Goal: Task Accomplishment & Management: Use online tool/utility

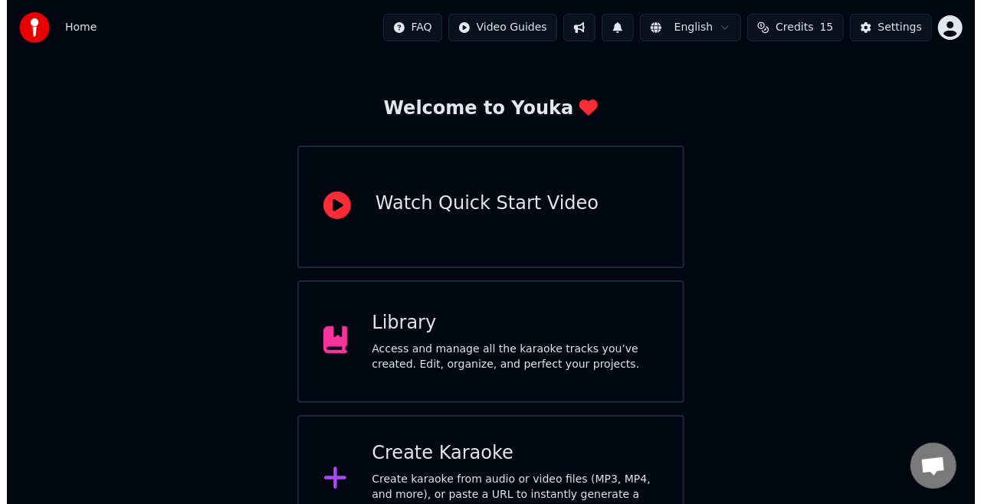
scroll to position [90, 0]
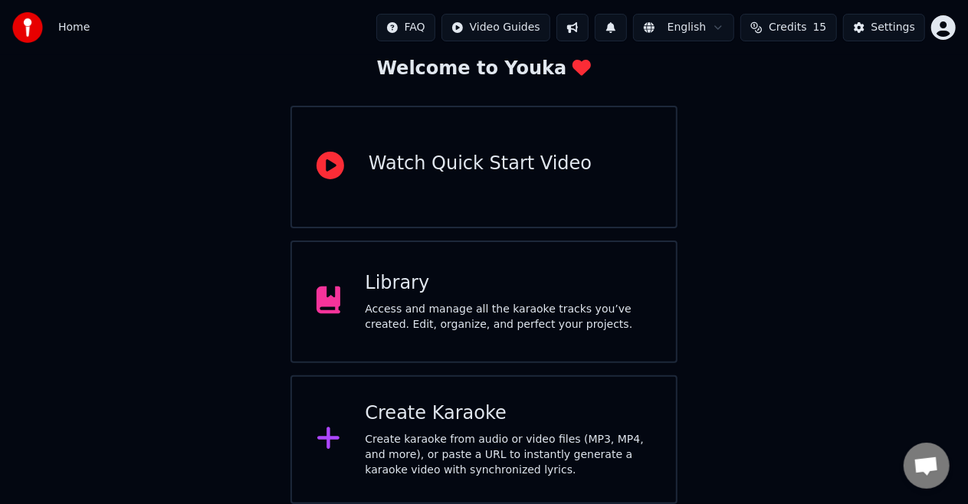
click at [387, 448] on div "Create karaoke from audio or video files (MP3, MP4, and more), or paste a URL t…" at bounding box center [508, 455] width 287 height 46
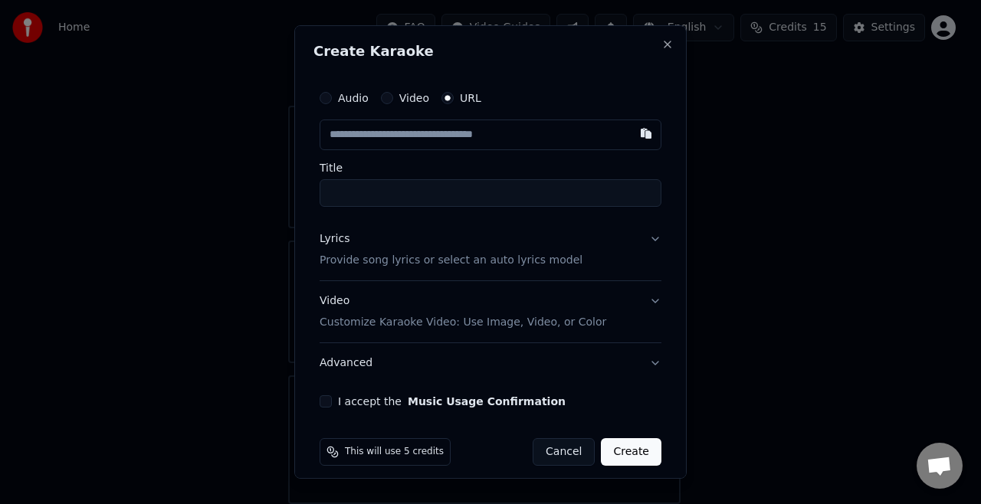
click at [467, 136] on input "text" at bounding box center [491, 135] width 342 height 31
paste input "**********"
type input "**********"
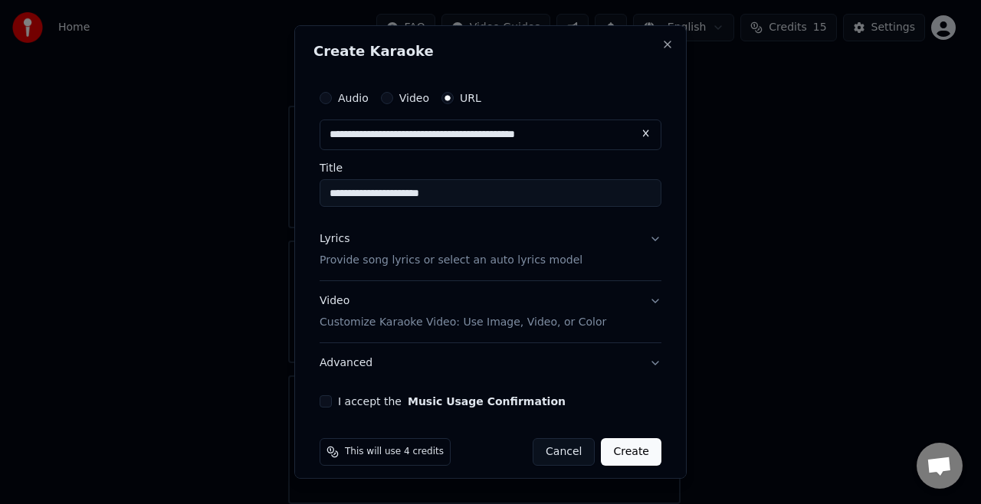
type input "**********"
click at [427, 264] on p "Provide song lyrics or select an auto lyrics model" at bounding box center [451, 260] width 263 height 15
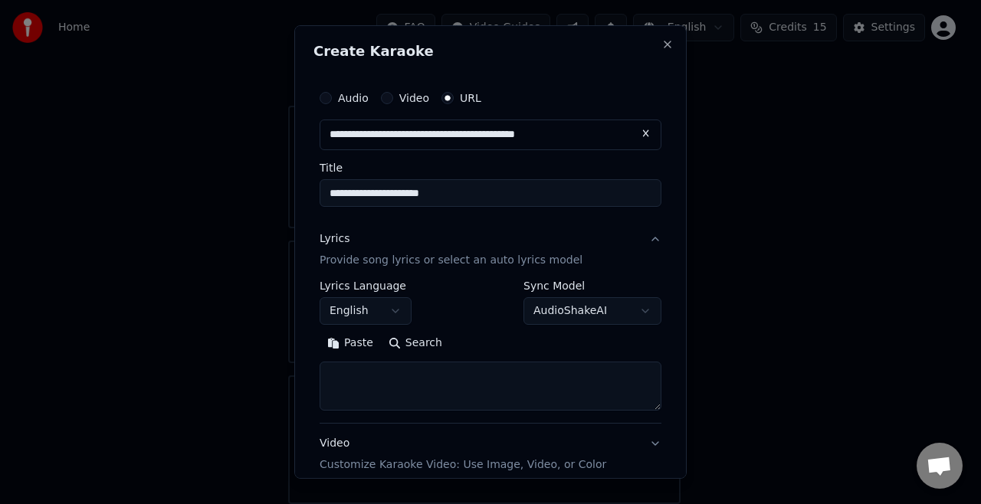
click at [376, 304] on button "English" at bounding box center [366, 311] width 92 height 28
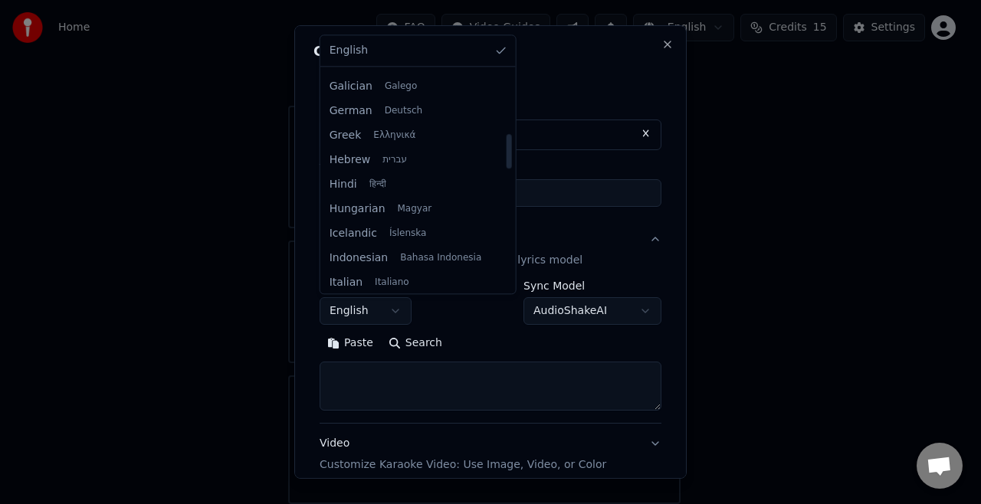
scroll to position [417, 0]
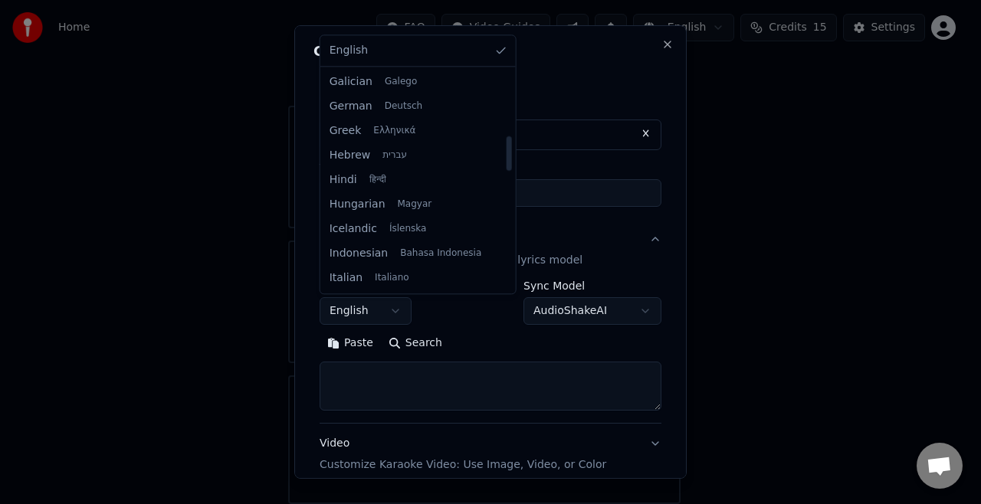
select select "**"
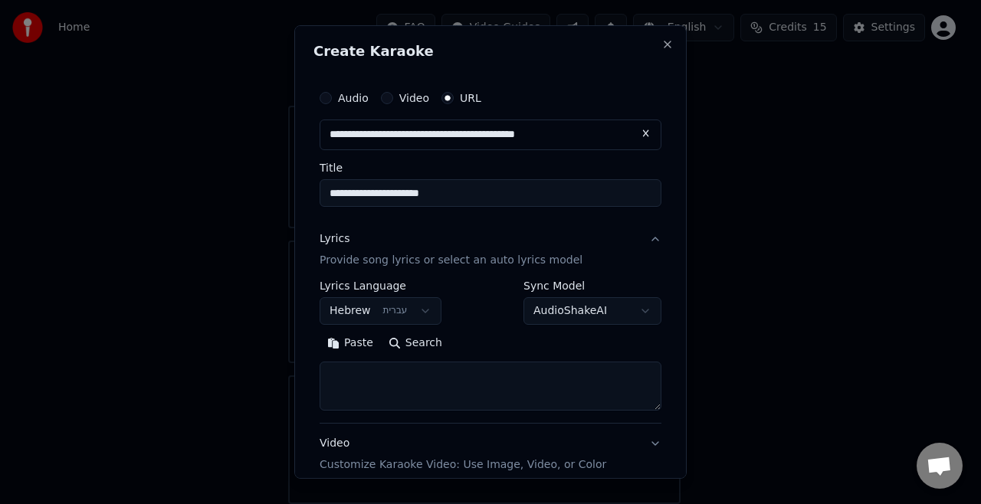
click at [401, 391] on textarea at bounding box center [491, 386] width 342 height 49
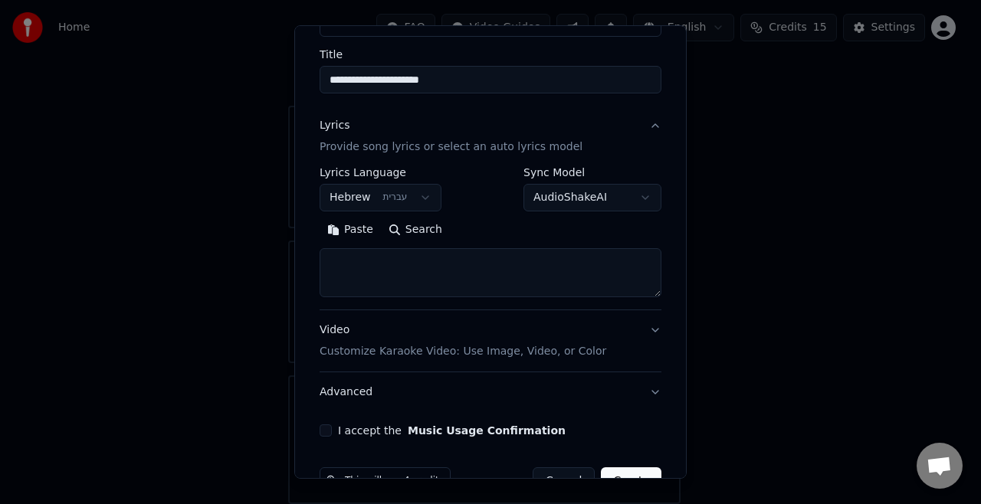
scroll to position [136, 0]
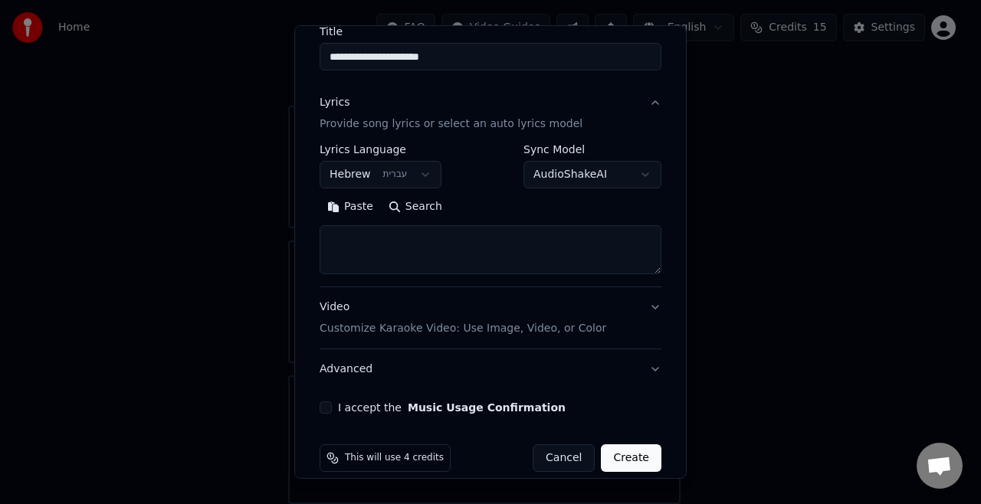
click at [404, 326] on p "Customize Karaoke Video: Use Image, Video, or Color" at bounding box center [463, 328] width 287 height 15
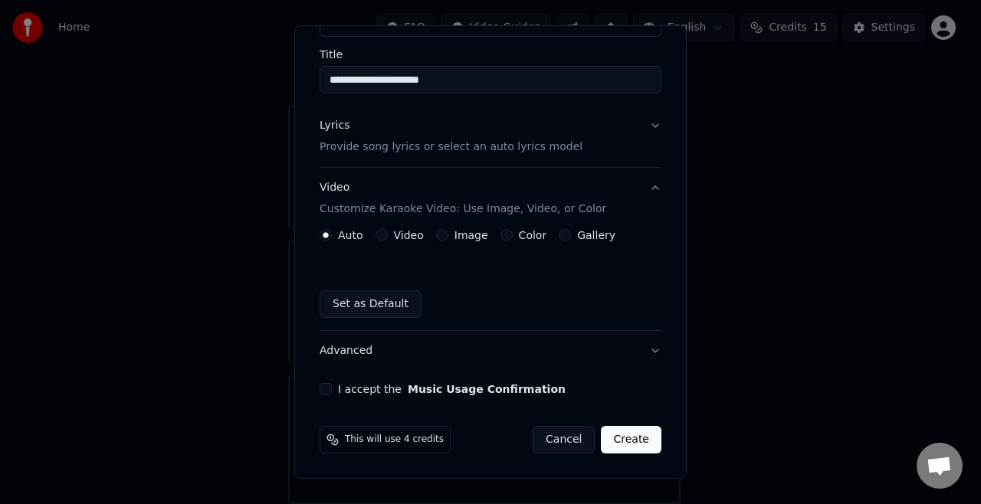
scroll to position [112, 0]
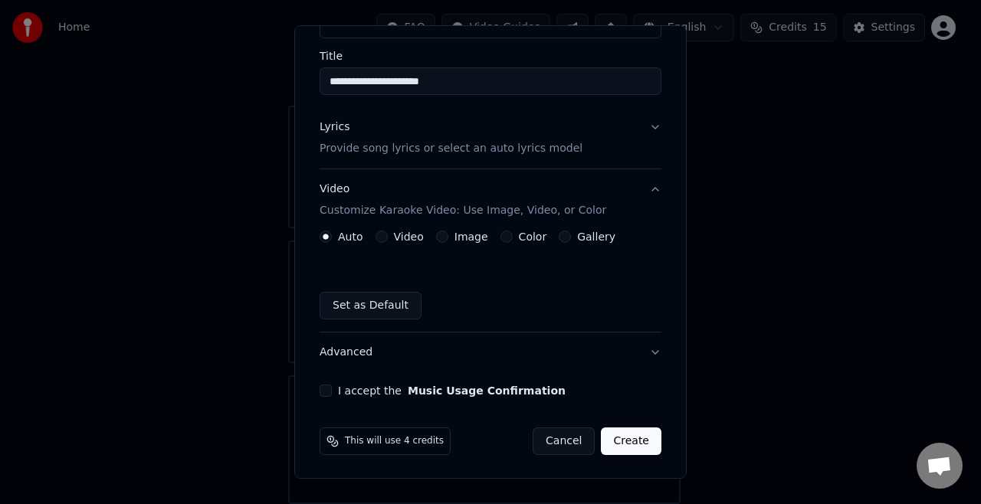
click at [444, 234] on button "Image" at bounding box center [442, 237] width 12 height 12
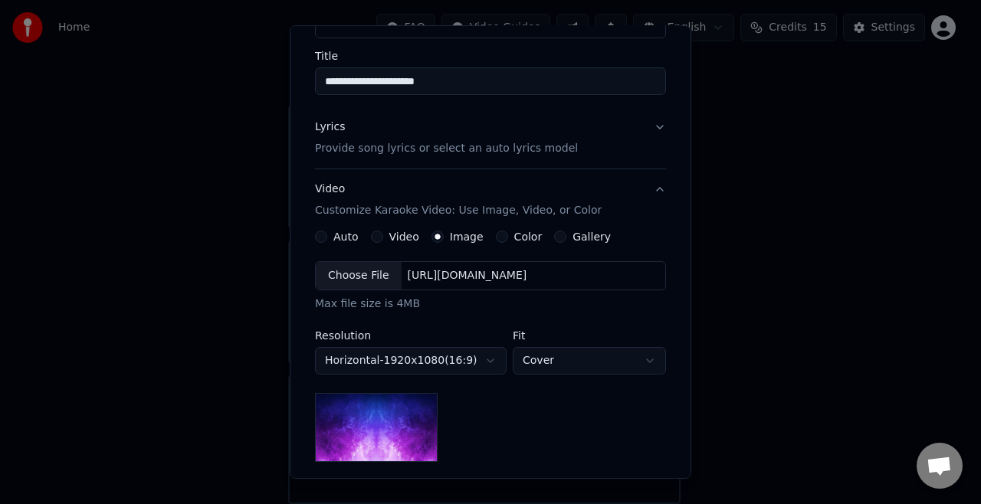
click at [359, 271] on div "Choose File" at bounding box center [359, 276] width 86 height 28
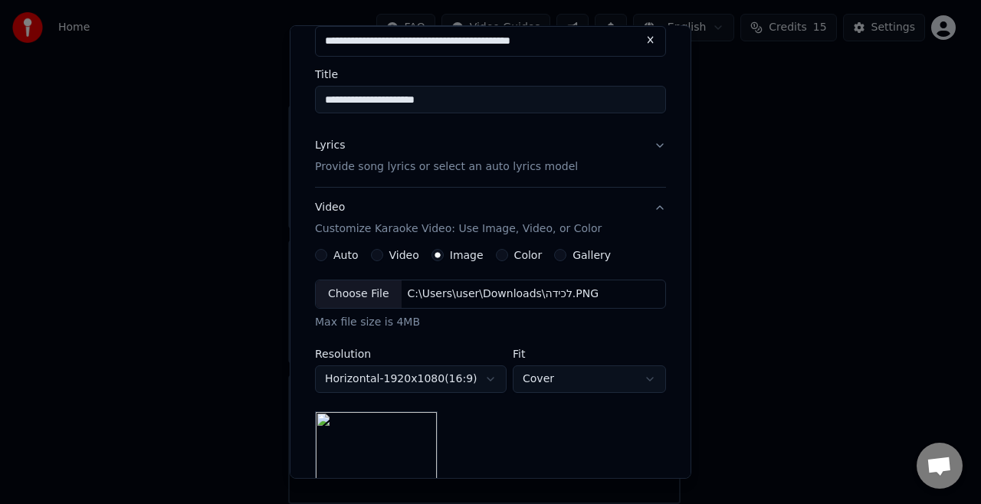
scroll to position [0, 0]
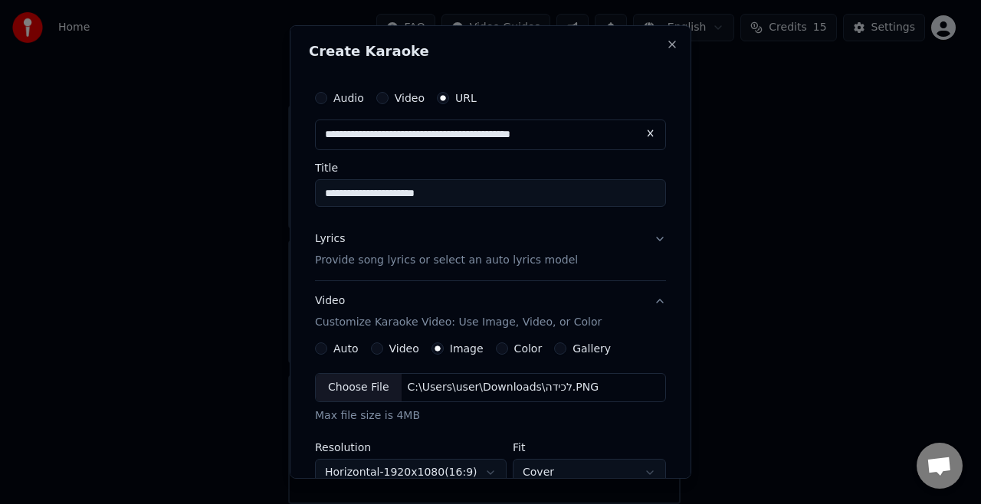
click at [381, 261] on p "Provide song lyrics or select an auto lyrics model" at bounding box center [446, 260] width 263 height 15
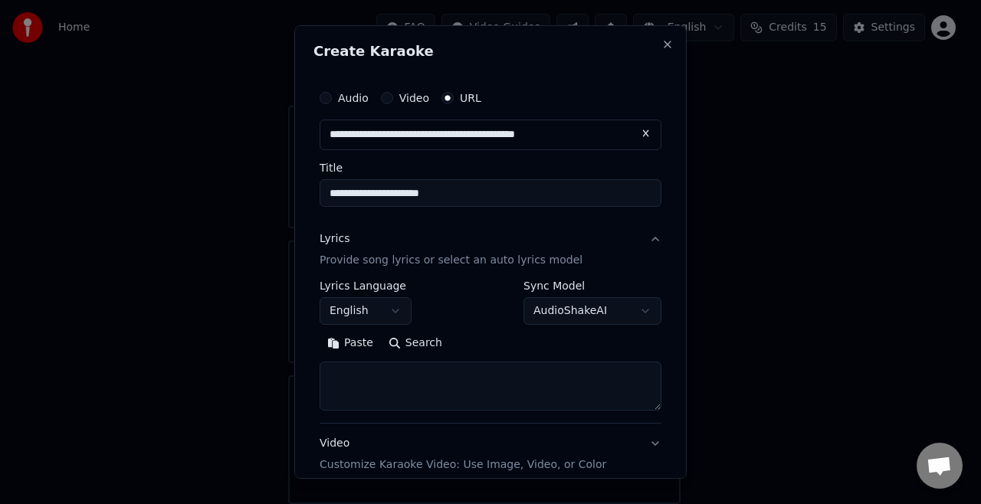
click at [374, 305] on body "**********" at bounding box center [484, 207] width 968 height 595
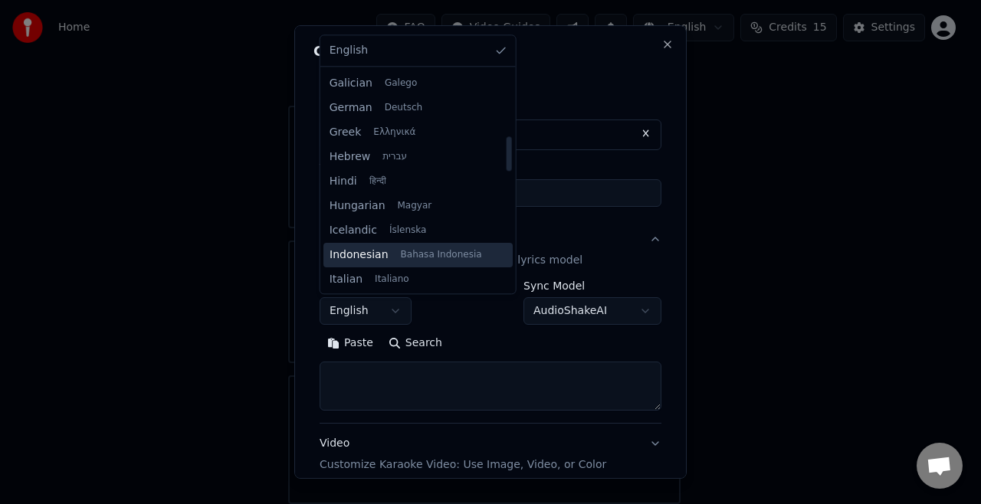
scroll to position [435, 0]
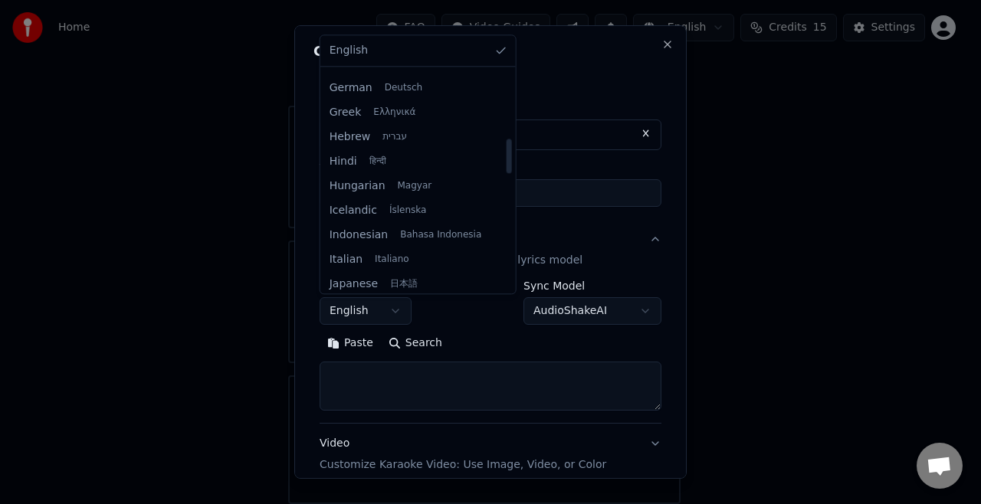
select select "**"
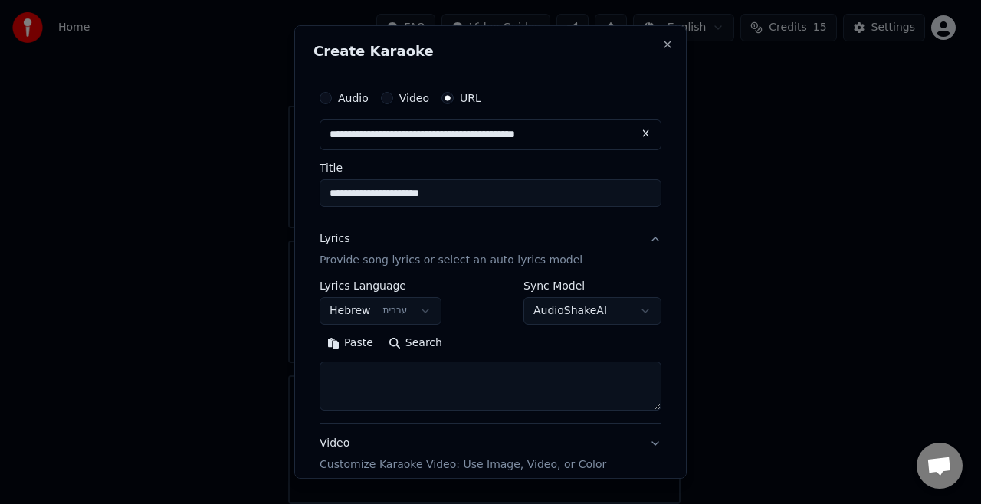
click at [380, 385] on textarea at bounding box center [491, 386] width 342 height 49
paste textarea "**********"
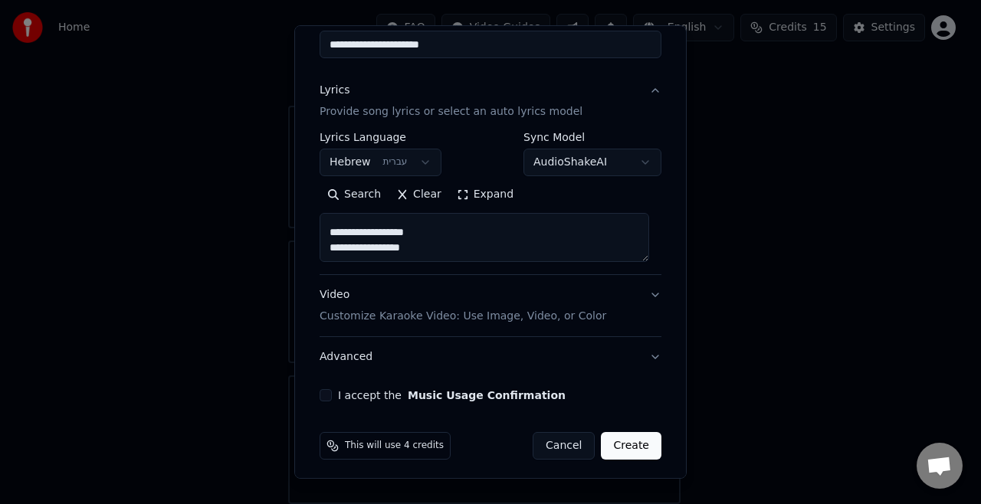
scroll to position [153, 0]
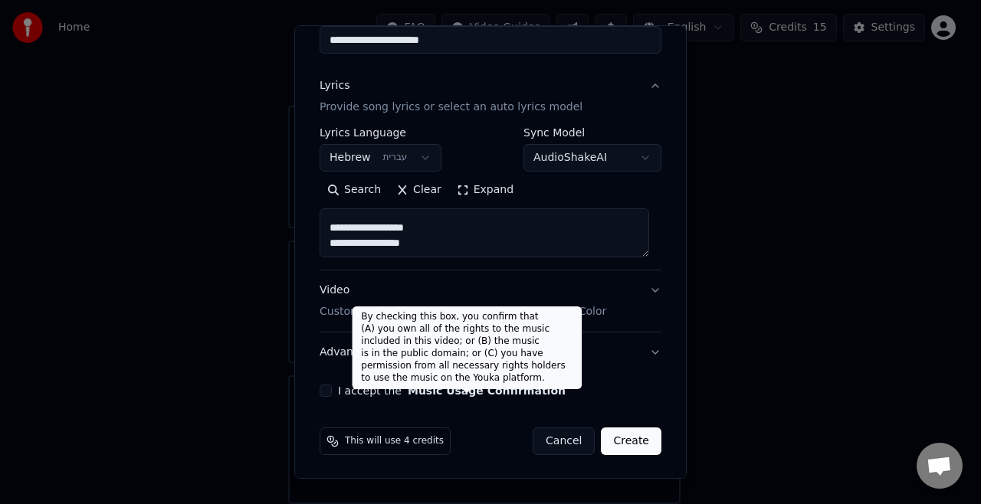
type textarea "**********"
click at [498, 392] on button "Music Usage Confirmation" at bounding box center [487, 390] width 158 height 11
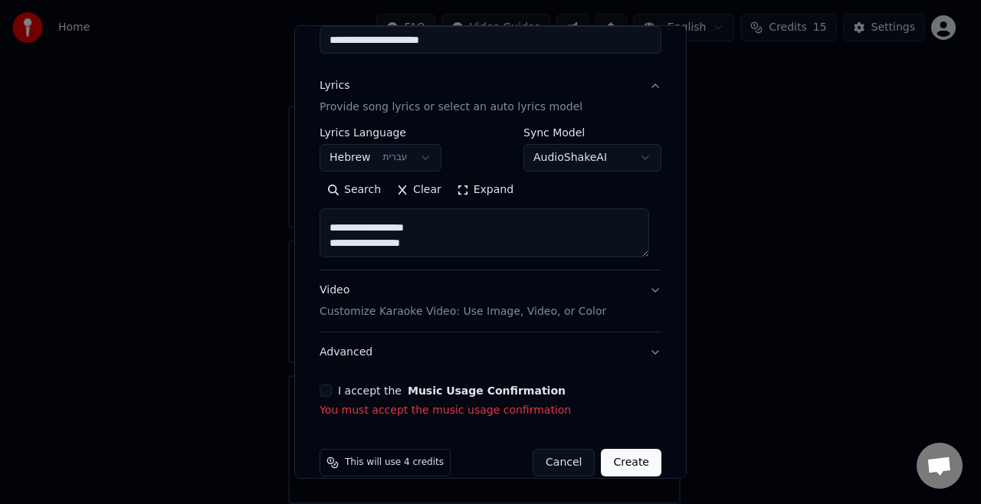
click at [323, 392] on button "I accept the Music Usage Confirmation" at bounding box center [326, 391] width 12 height 12
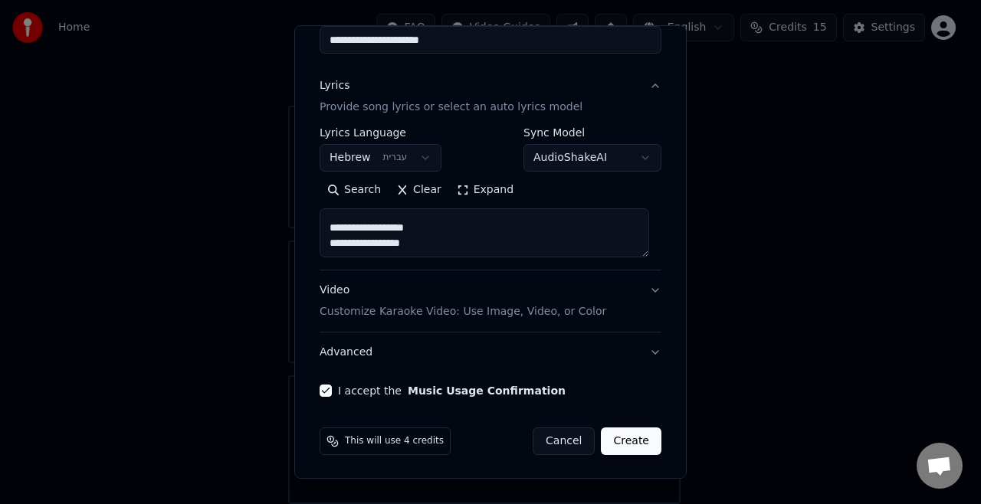
click at [616, 440] on button "Create" at bounding box center [631, 442] width 61 height 28
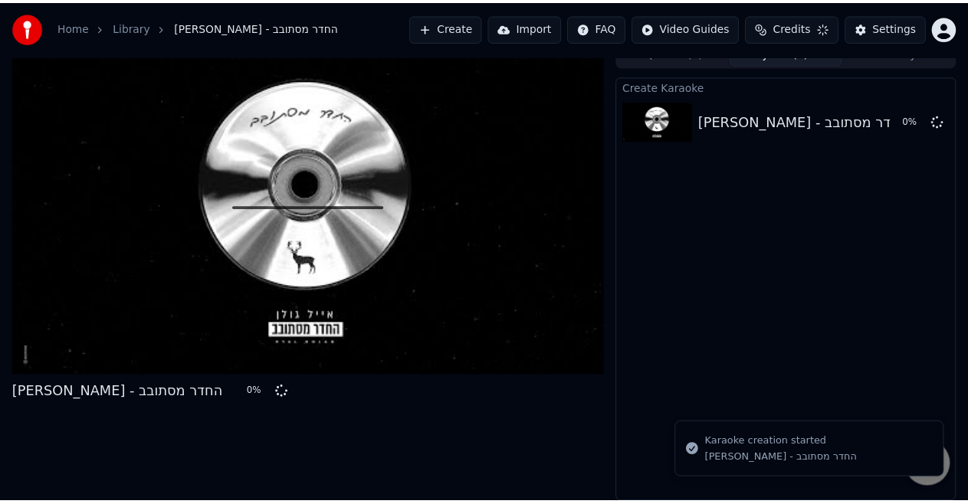
scroll to position [16, 0]
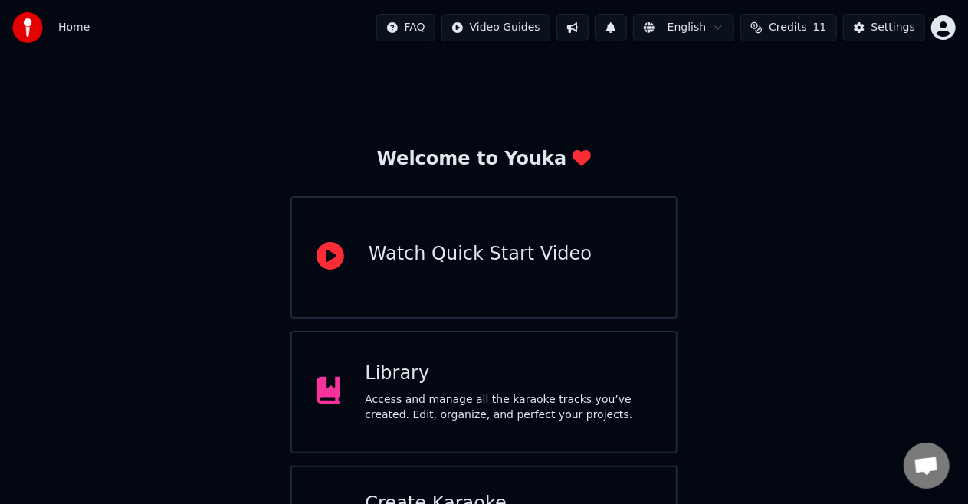
click at [395, 225] on div "Watch Quick Start Video" at bounding box center [483, 257] width 387 height 123
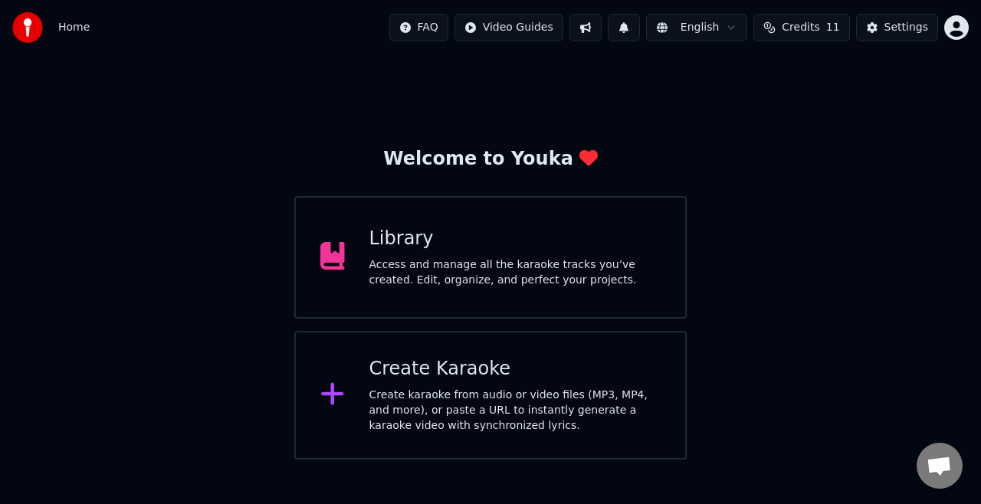
click at [400, 204] on div "Library Access and manage all the karaoke tracks you’ve created. Edit, organize…" at bounding box center [490, 257] width 392 height 123
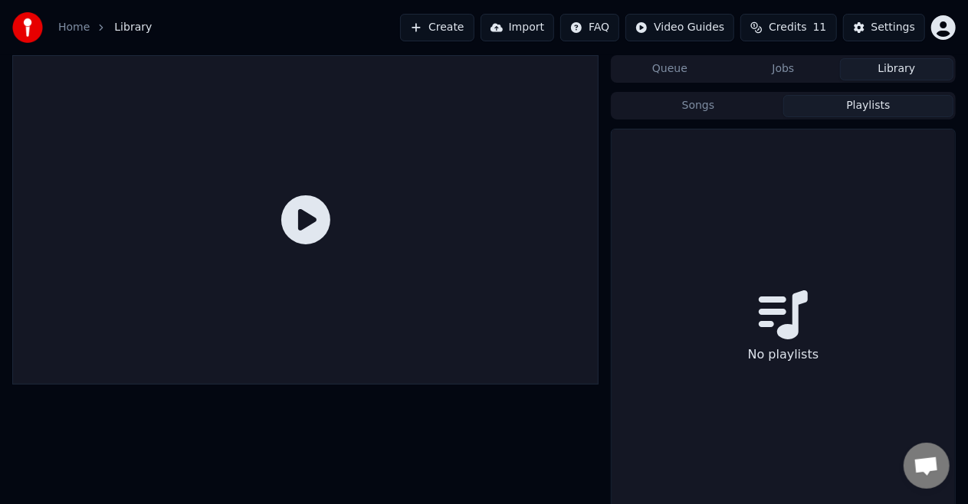
click at [814, 103] on button "Playlists" at bounding box center [868, 106] width 170 height 22
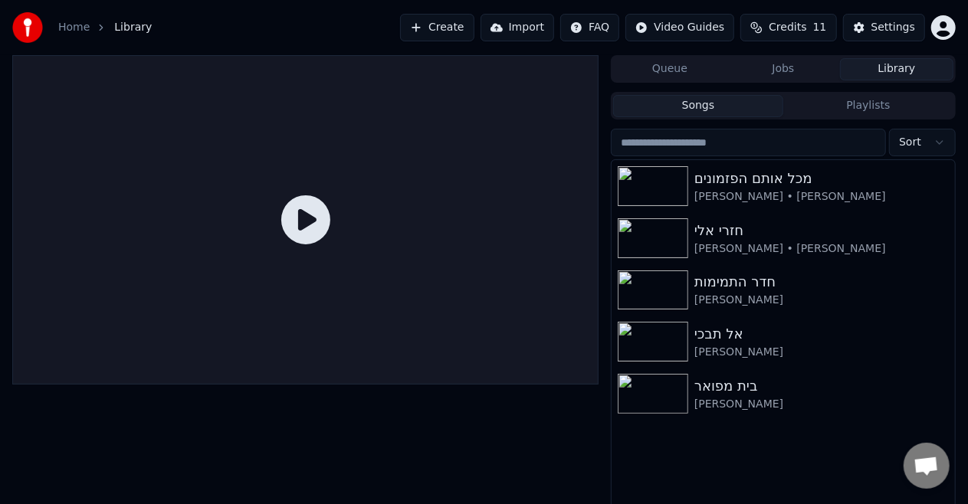
click at [733, 115] on button "Songs" at bounding box center [698, 106] width 170 height 22
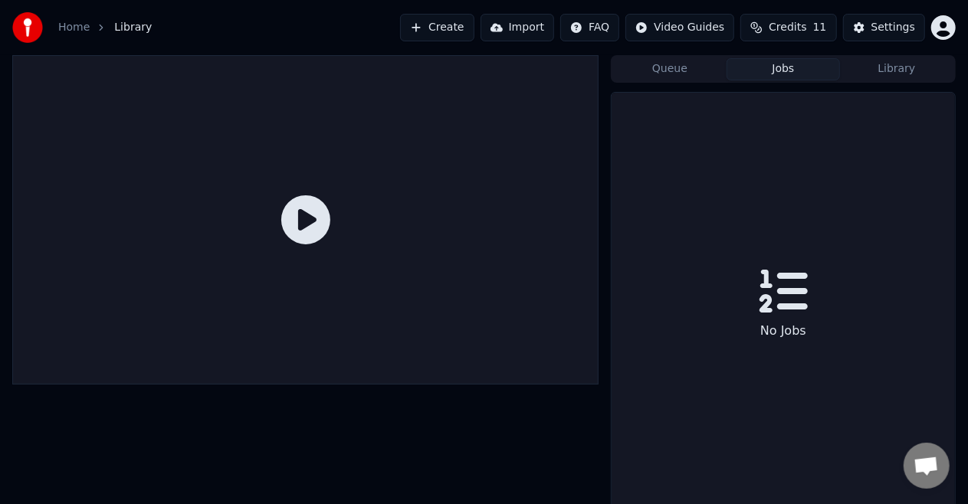
click at [777, 72] on button "Jobs" at bounding box center [782, 69] width 113 height 22
click at [699, 66] on button "Queue" at bounding box center [669, 69] width 113 height 22
click at [874, 63] on button "Library" at bounding box center [896, 69] width 113 height 22
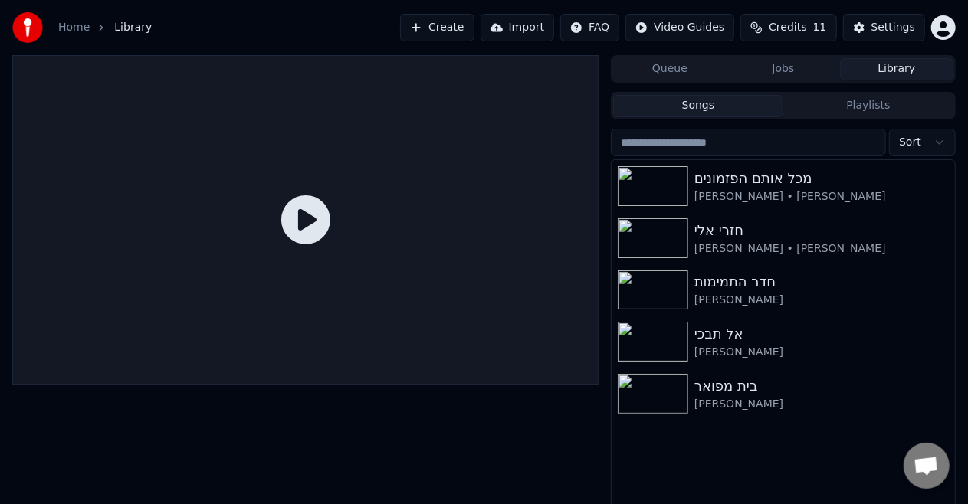
click at [449, 26] on button "Create" at bounding box center [437, 28] width 74 height 28
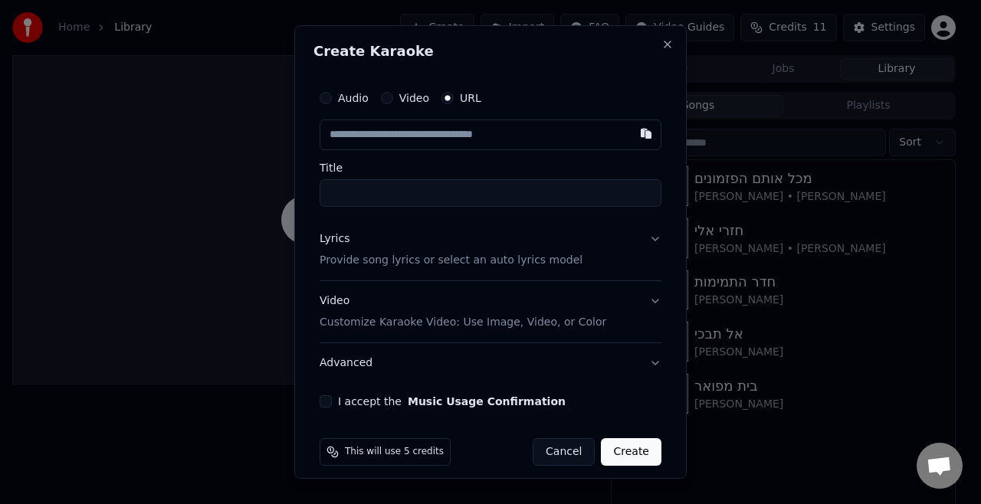
paste input "**********"
type input "**********"
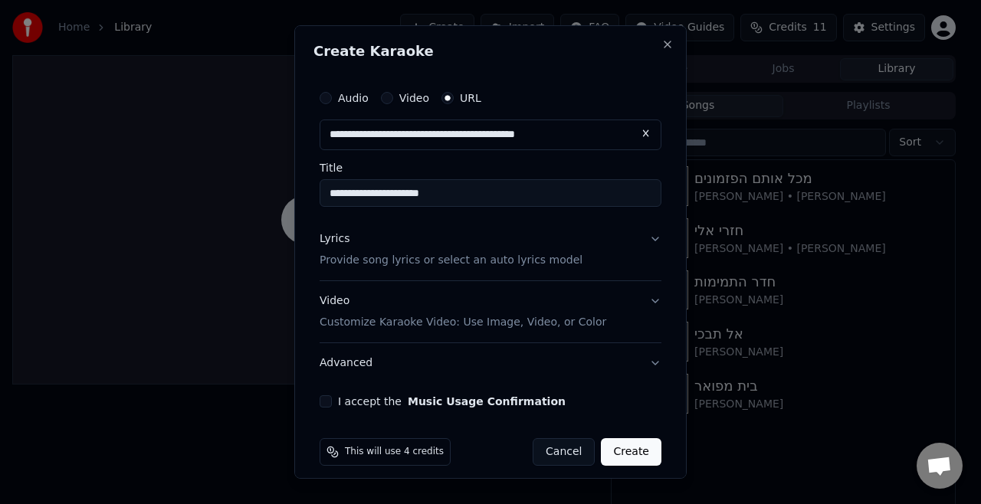
click at [451, 263] on p "Provide song lyrics or select an auto lyrics model" at bounding box center [451, 260] width 263 height 15
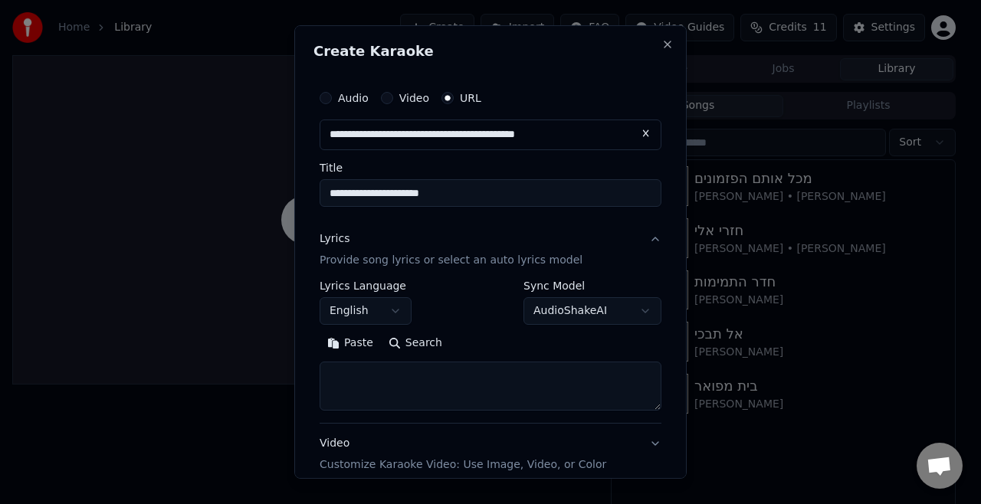
click at [377, 303] on body "**********" at bounding box center [484, 252] width 968 height 504
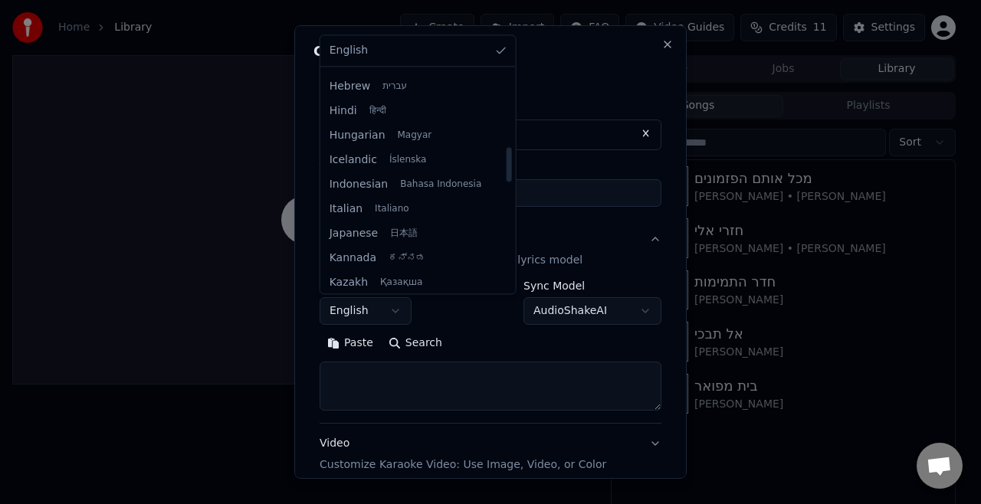
scroll to position [483, 0]
select select "**"
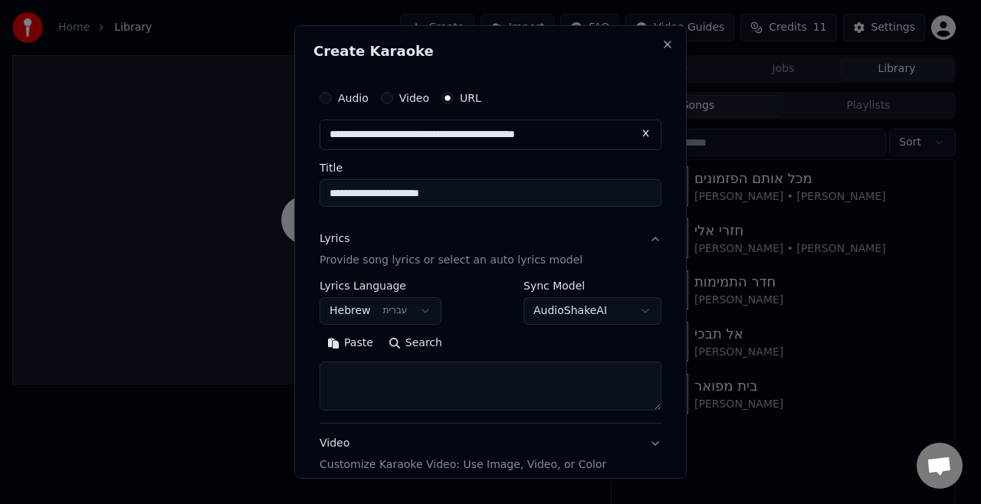
click at [343, 352] on button "Paste" at bounding box center [350, 343] width 61 height 25
type textarea "**********"
click at [366, 385] on textarea "**********" at bounding box center [485, 386] width 330 height 49
click at [409, 372] on textarea at bounding box center [485, 386] width 330 height 49
paste textarea "**********"
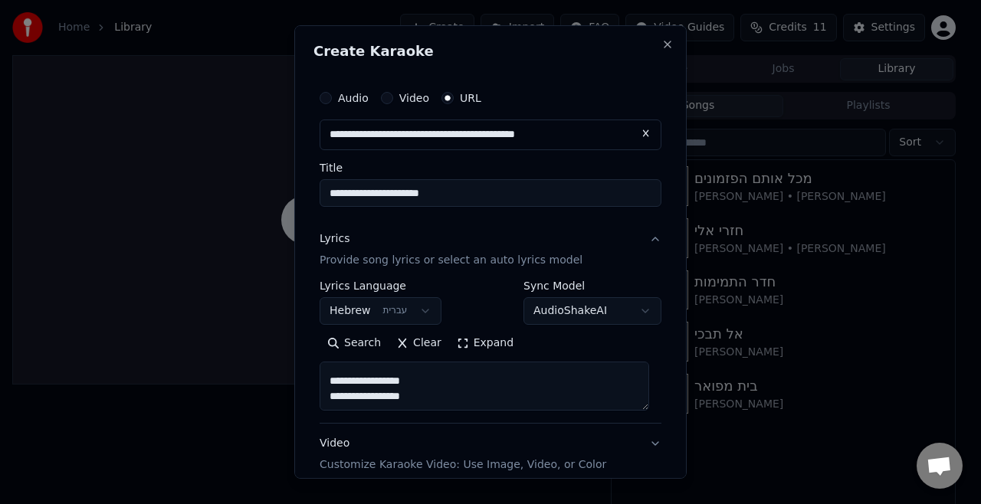
scroll to position [153, 0]
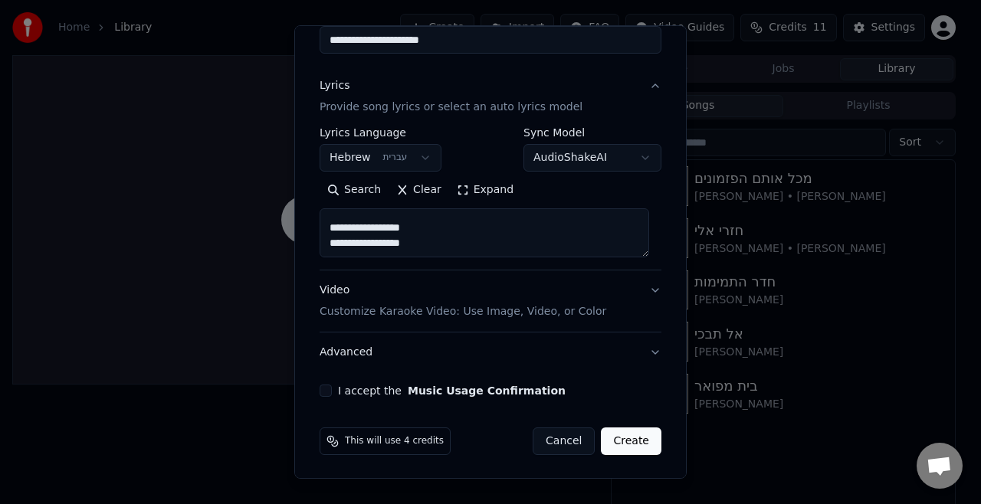
type textarea "**********"
click at [411, 314] on p "Customize Karaoke Video: Use Image, Video, or Color" at bounding box center [463, 311] width 287 height 15
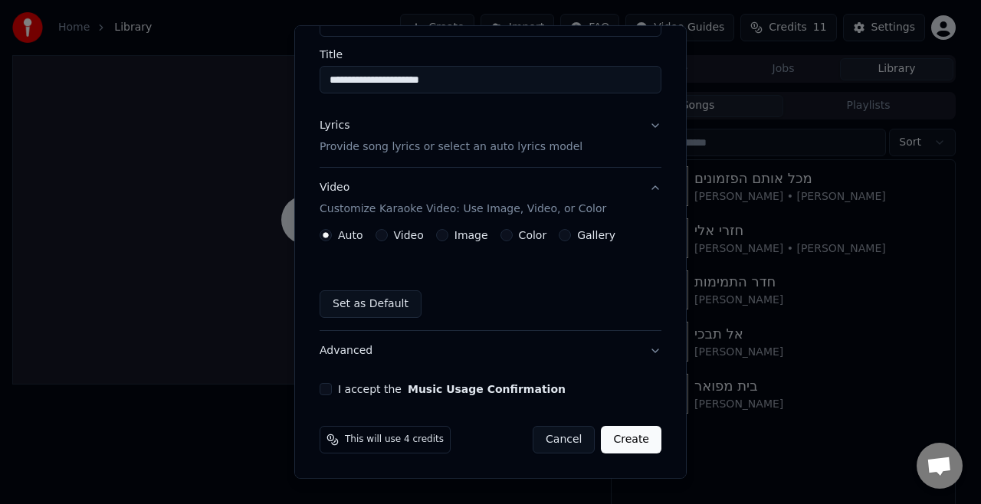
scroll to position [112, 0]
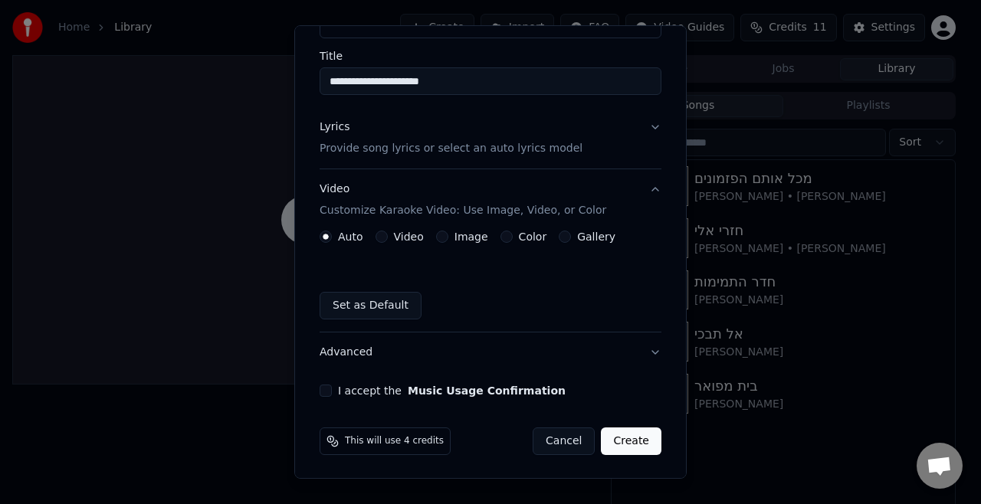
drag, startPoint x: 575, startPoint y: 241, endPoint x: 464, endPoint y: 236, distance: 110.4
click at [464, 236] on div "Auto Video Image Color Gallery" at bounding box center [468, 237] width 296 height 12
click at [464, 236] on label "Image" at bounding box center [471, 236] width 34 height 11
click at [448, 236] on button "Image" at bounding box center [442, 237] width 12 height 12
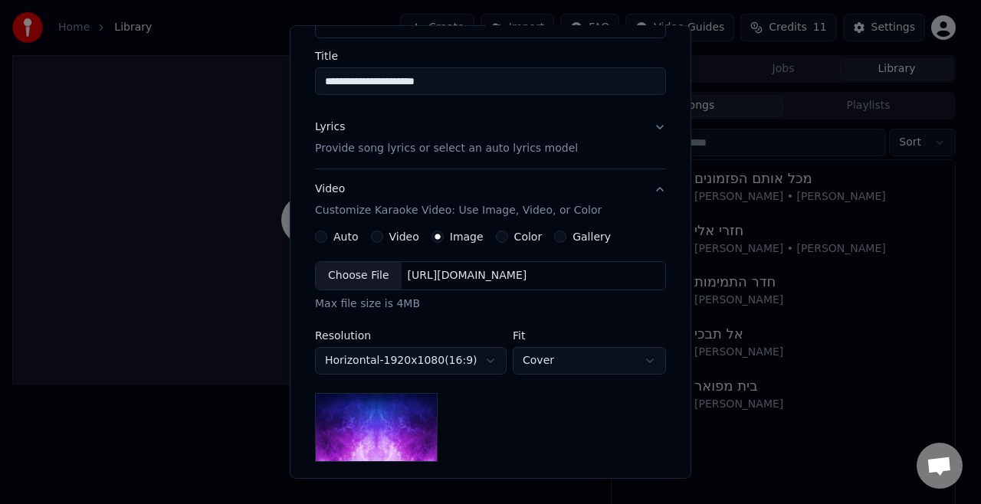
click at [362, 273] on div "Choose File" at bounding box center [359, 276] width 86 height 28
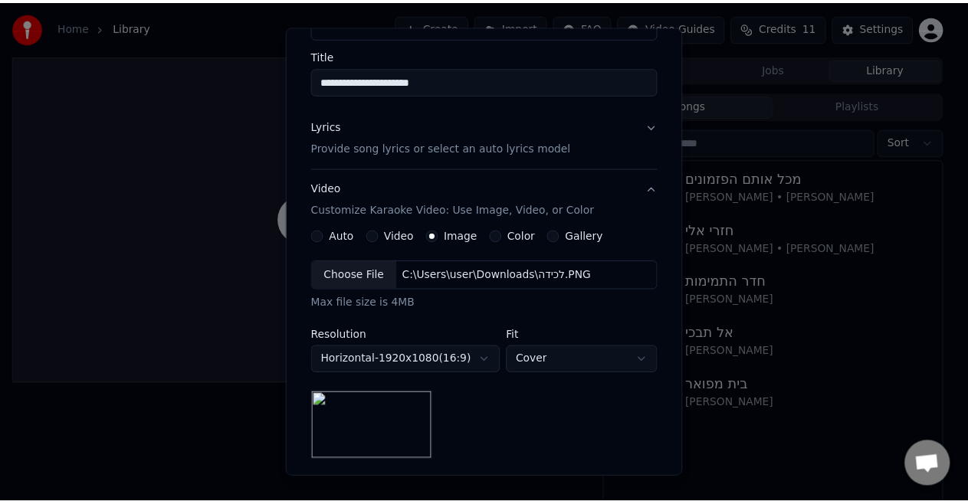
scroll to position [312, 0]
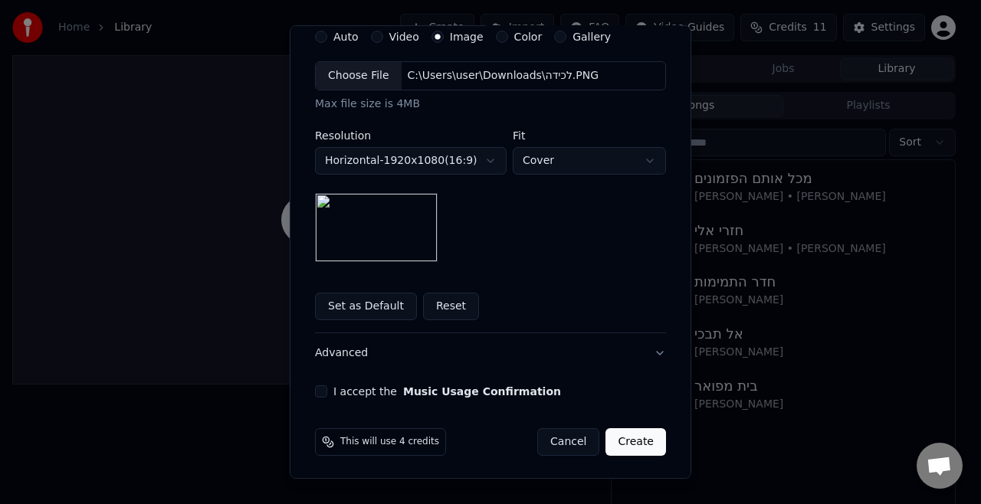
click at [316, 386] on button "I accept the Music Usage Confirmation" at bounding box center [321, 391] width 12 height 12
click at [621, 438] on button "Create" at bounding box center [635, 442] width 61 height 28
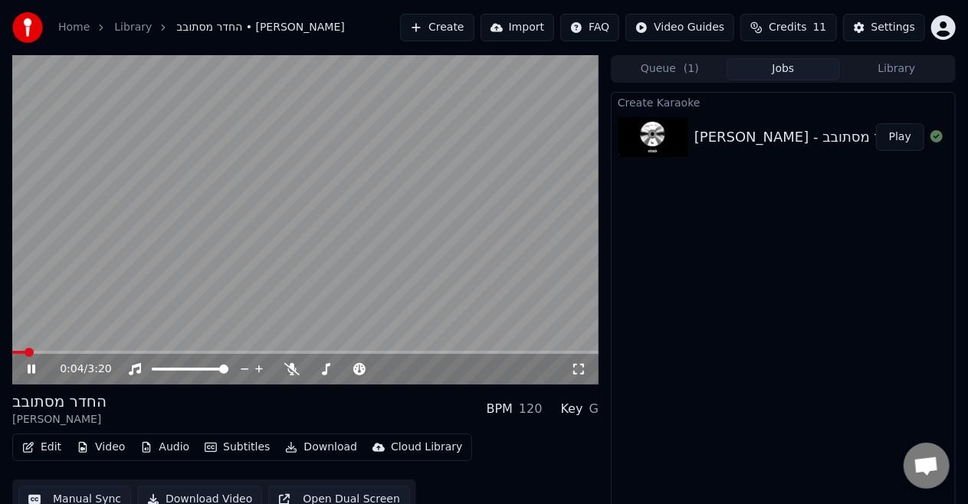
click at [584, 371] on icon at bounding box center [578, 369] width 15 height 12
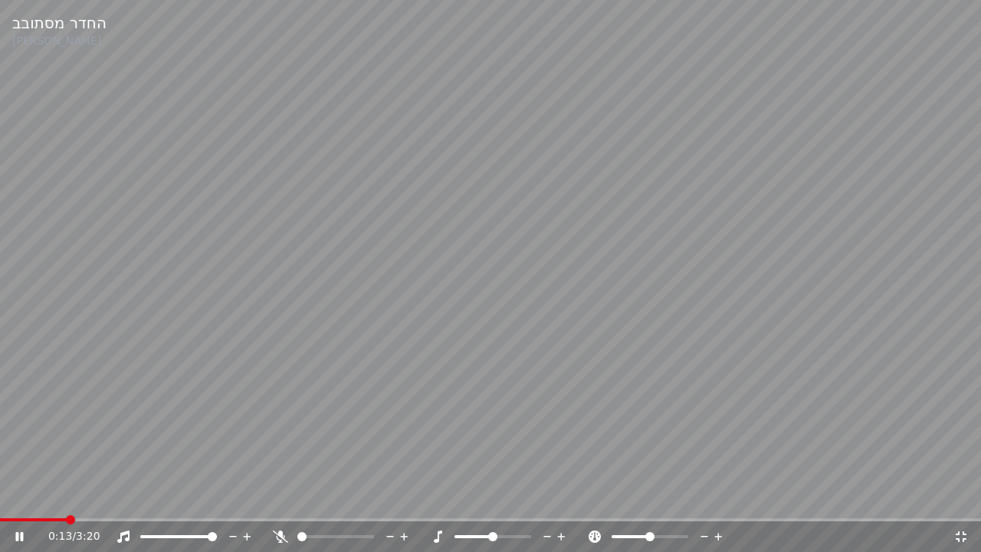
click at [271, 503] on div "0:13 / 3:20" at bounding box center [500, 536] width 905 height 15
click at [279, 503] on icon at bounding box center [280, 536] width 15 height 12
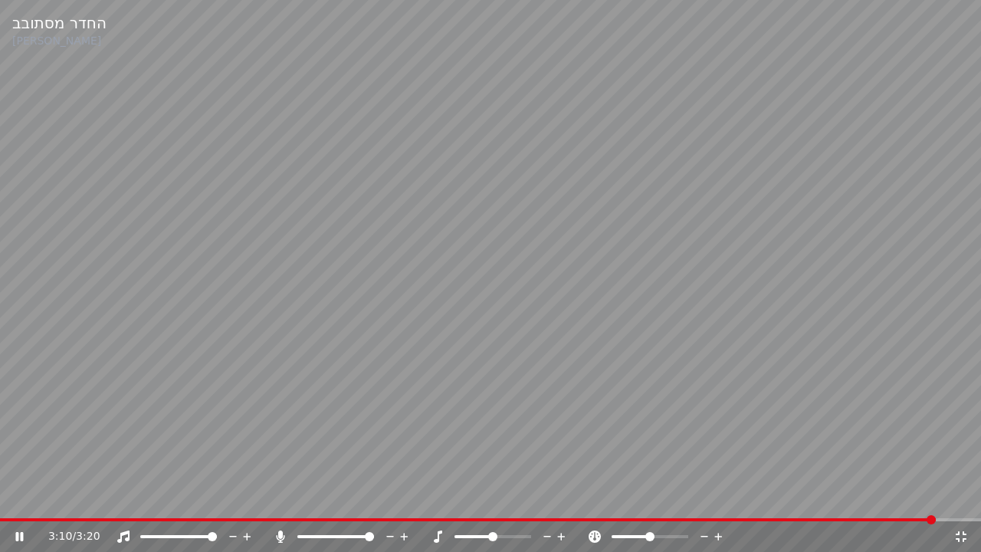
click at [710, 266] on video at bounding box center [490, 276] width 981 height 552
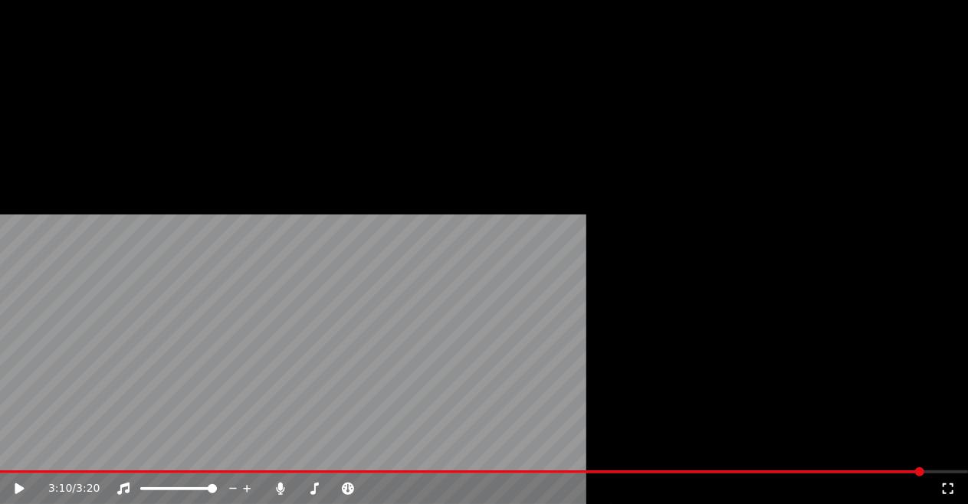
scroll to position [16, 0]
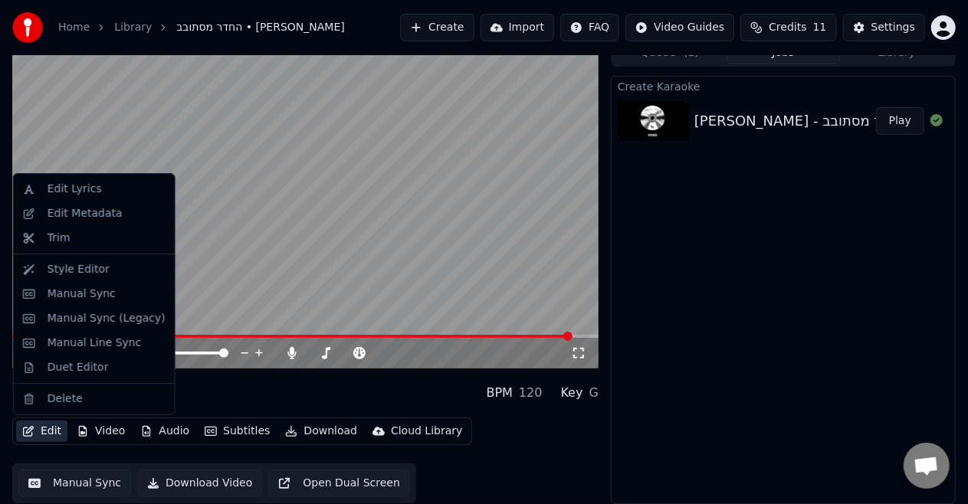
click at [51, 424] on button "Edit" at bounding box center [41, 431] width 51 height 21
click at [56, 186] on div "Edit Lyrics" at bounding box center [75, 189] width 54 height 15
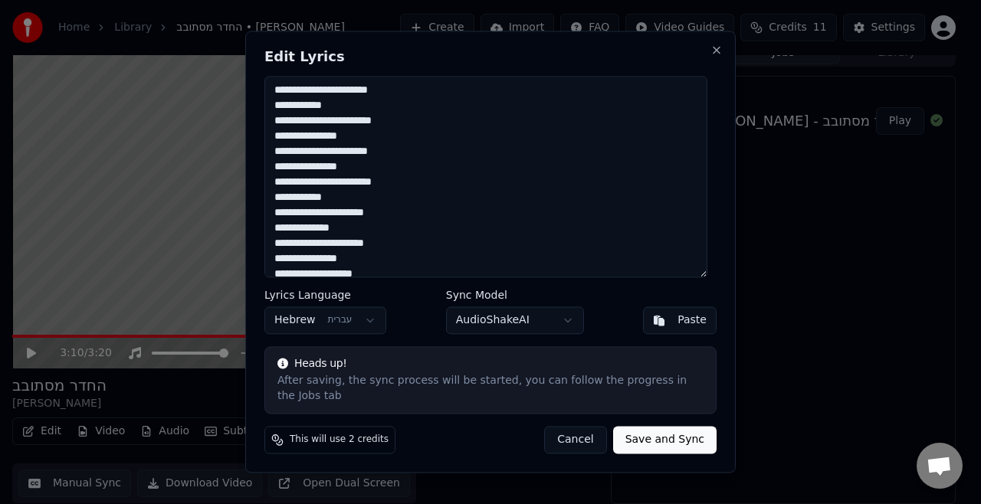
click at [586, 438] on button "Cancel" at bounding box center [575, 441] width 62 height 28
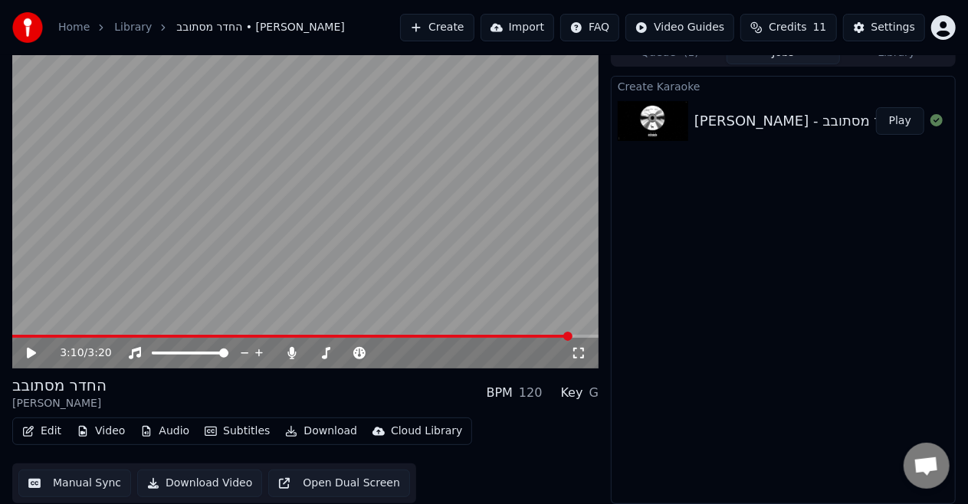
click at [93, 481] on button "Manual Sync" at bounding box center [74, 484] width 113 height 28
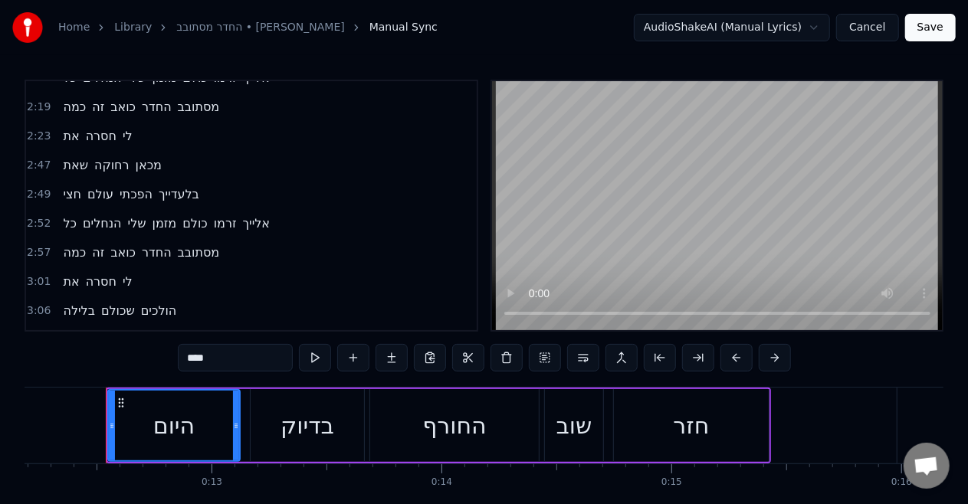
scroll to position [0, 2806]
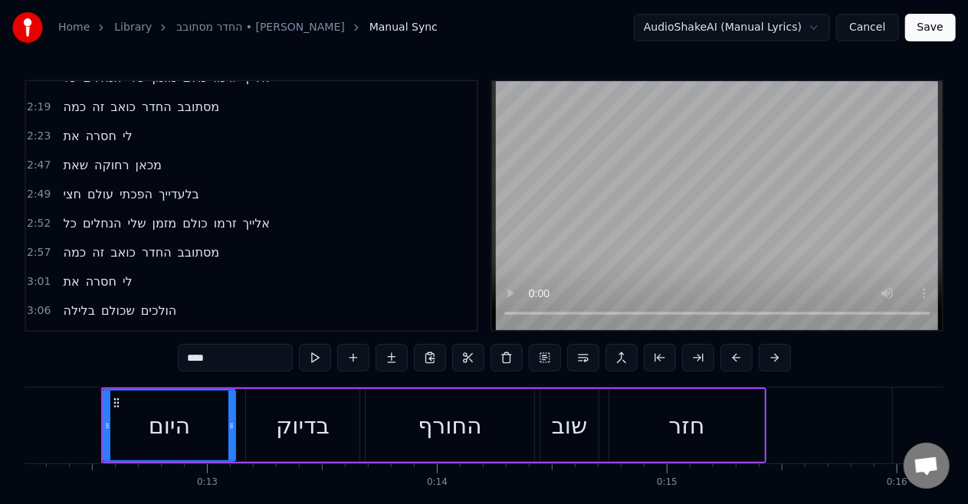
click at [109, 302] on span "שכולם" at bounding box center [118, 311] width 37 height 18
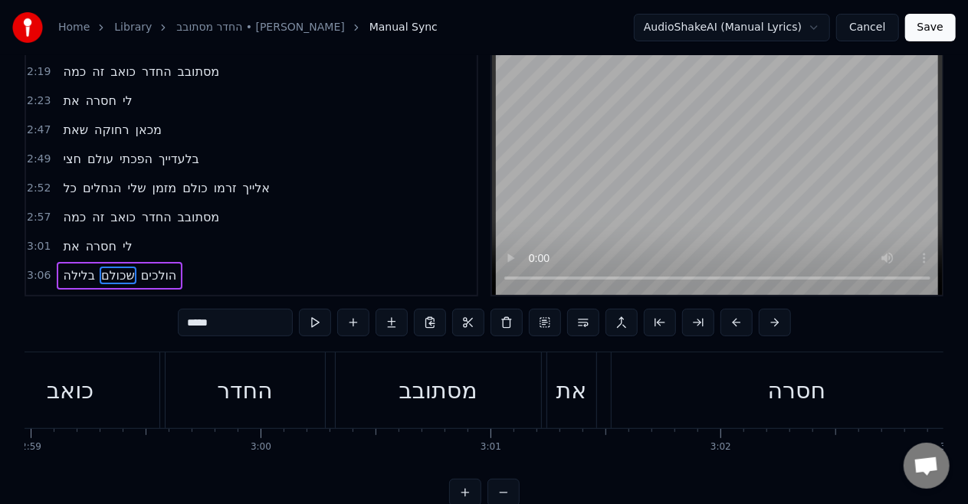
scroll to position [0, 43025]
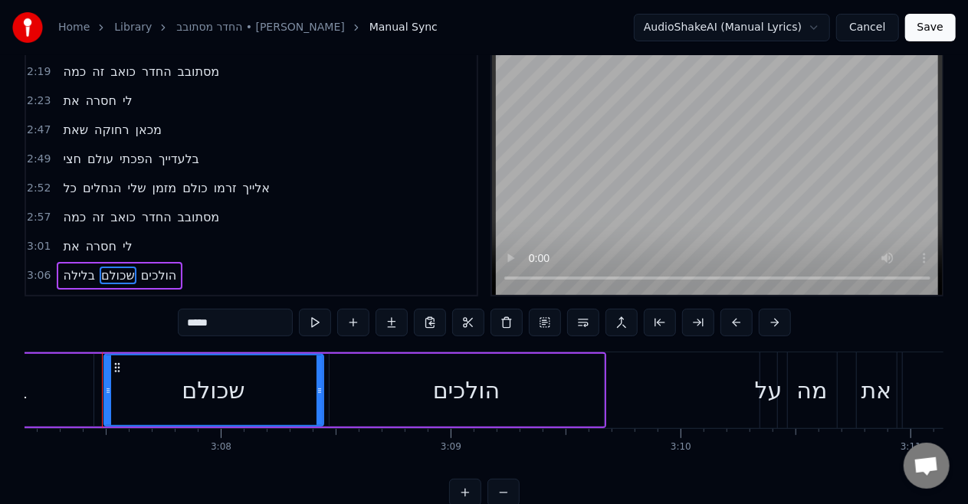
click at [371, 378] on div "הולכים" at bounding box center [467, 390] width 274 height 73
type input "******"
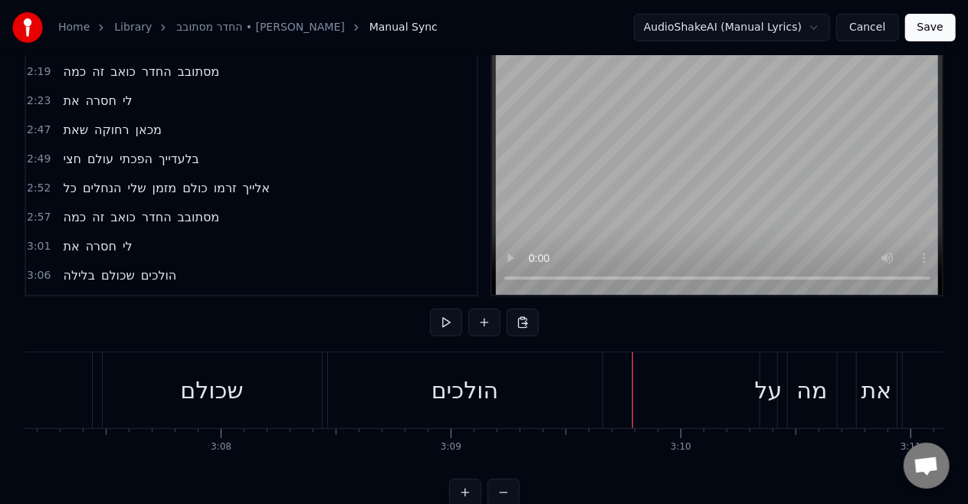
click at [487, 317] on button at bounding box center [484, 323] width 32 height 28
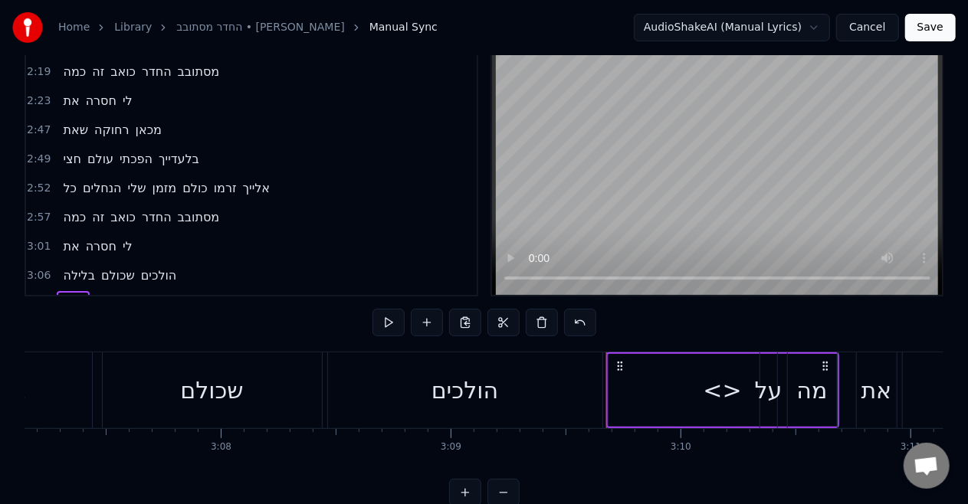
click at [664, 408] on div "<>" at bounding box center [722, 390] width 228 height 73
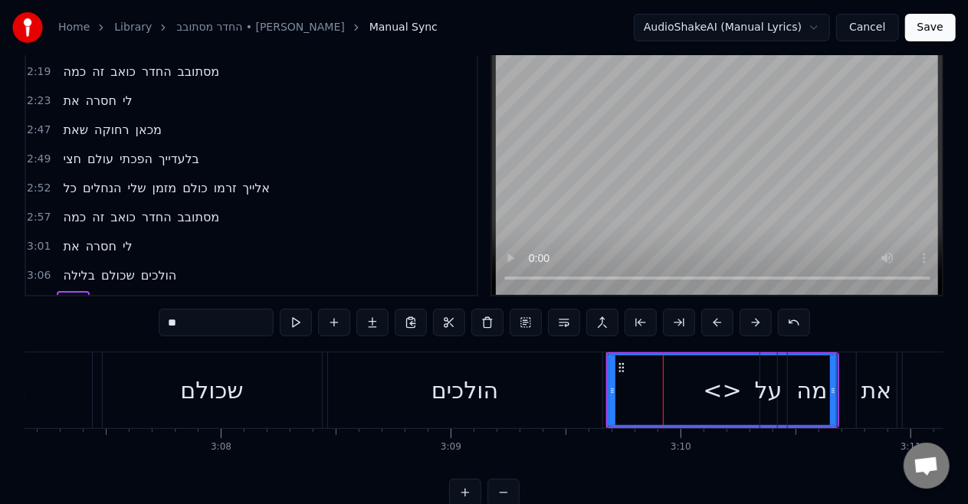
click at [255, 327] on input "**" at bounding box center [216, 323] width 115 height 28
type input "*"
drag, startPoint x: 831, startPoint y: 389, endPoint x: 824, endPoint y: 385, distance: 8.3
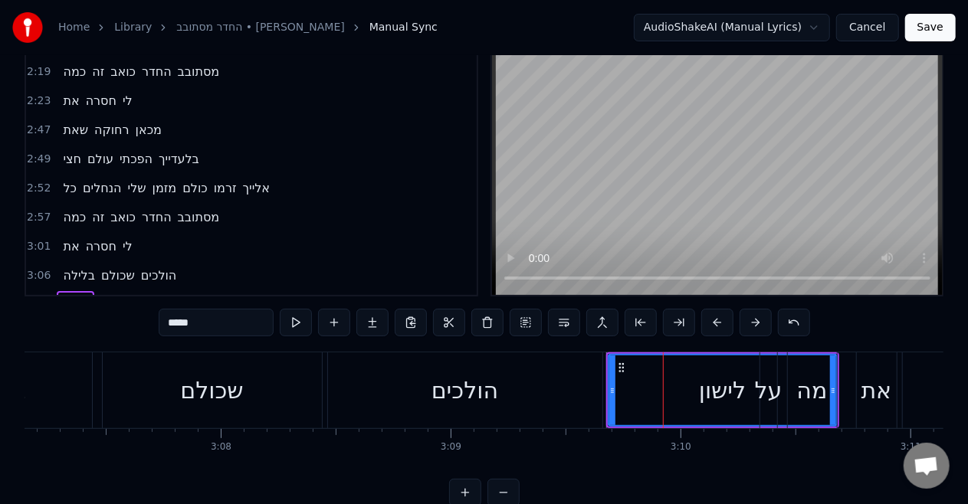
click at [824, 385] on div "מה" at bounding box center [812, 391] width 49 height 76
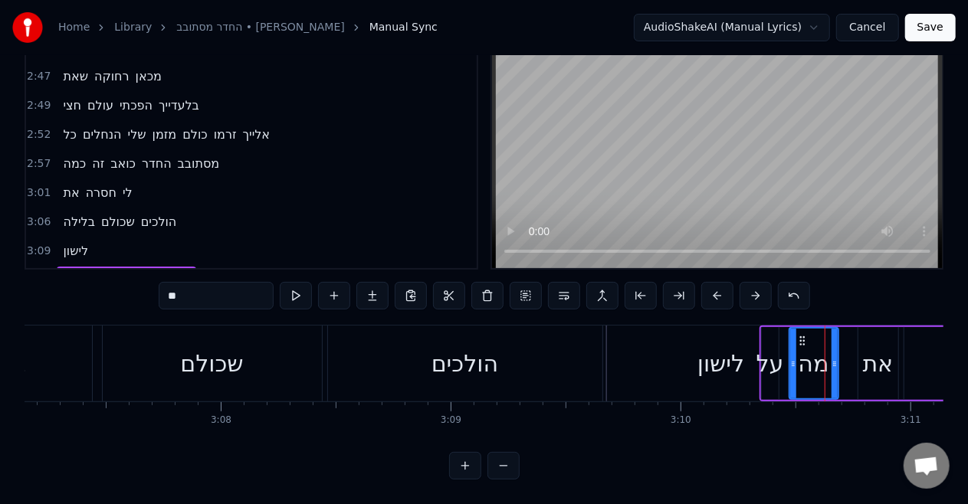
scroll to position [1123, 0]
click at [703, 346] on div "לישון" at bounding box center [720, 363] width 47 height 34
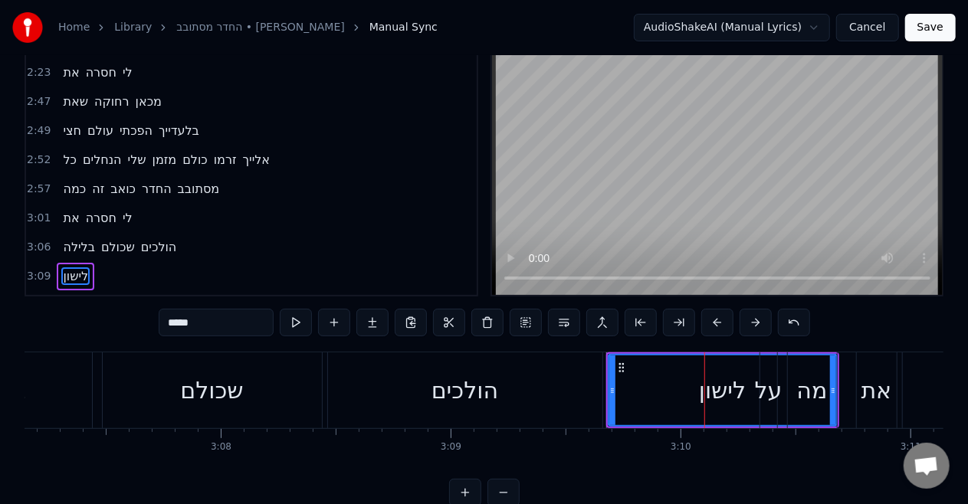
drag, startPoint x: 832, startPoint y: 385, endPoint x: 814, endPoint y: 385, distance: 18.4
click at [814, 385] on div "מה" at bounding box center [812, 391] width 49 height 76
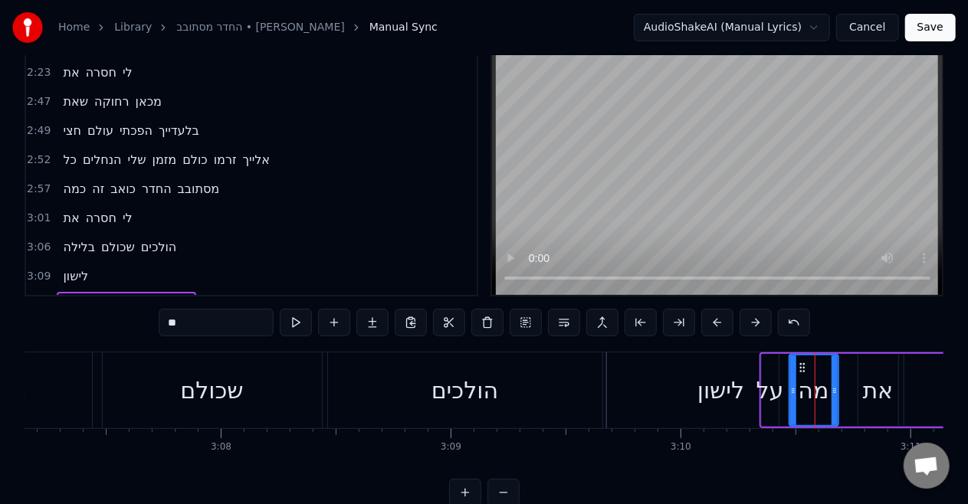
scroll to position [64, 0]
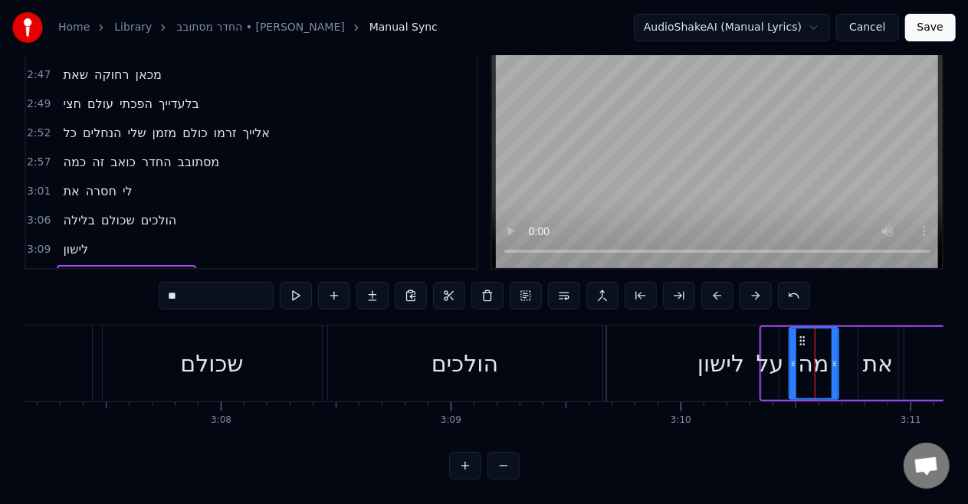
click at [668, 357] on div "לישון" at bounding box center [721, 364] width 228 height 76
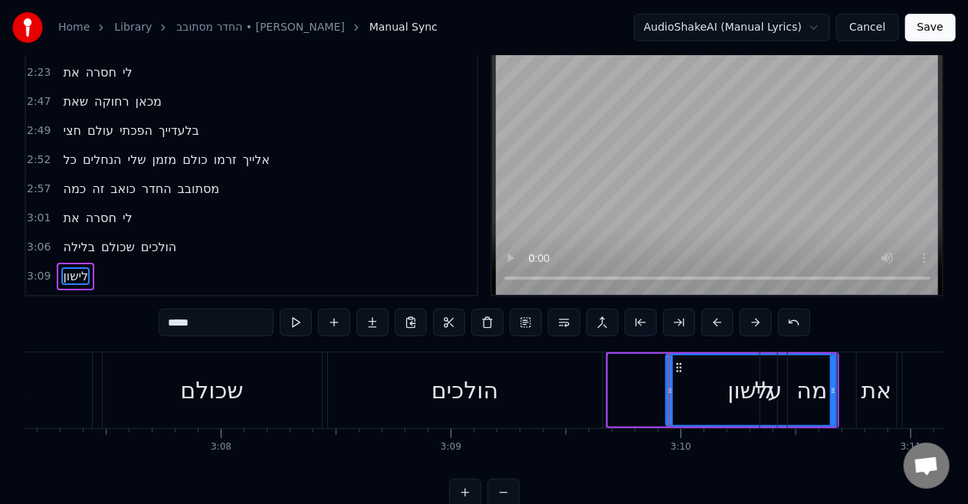
drag, startPoint x: 610, startPoint y: 387, endPoint x: 667, endPoint y: 388, distance: 57.5
click at [667, 388] on icon at bounding box center [670, 391] width 6 height 12
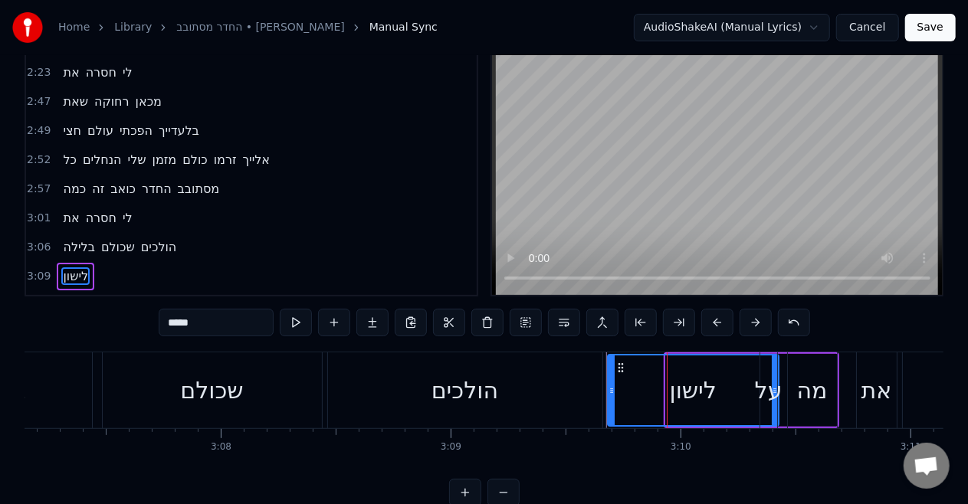
drag, startPoint x: 667, startPoint y: 369, endPoint x: 619, endPoint y: 366, distance: 47.6
click at [619, 366] on icon at bounding box center [621, 368] width 12 height 12
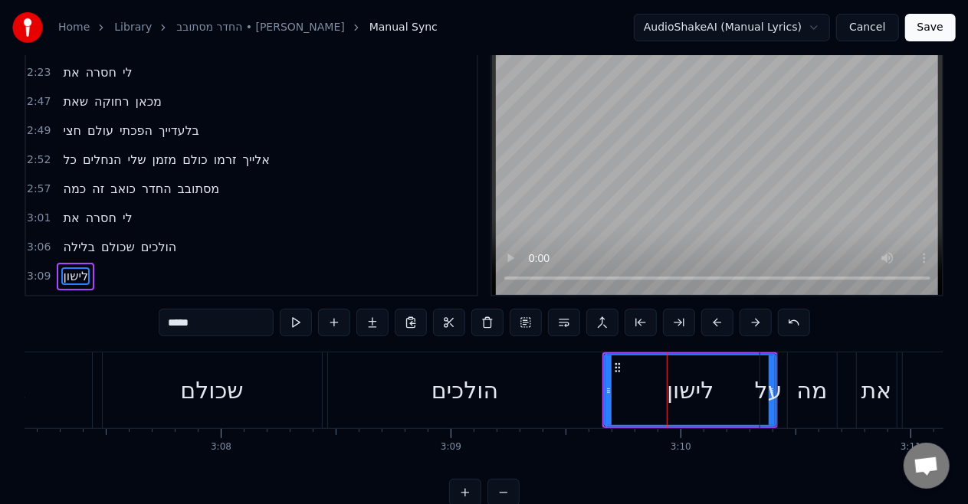
click at [461, 388] on div "הולכים" at bounding box center [464, 390] width 67 height 34
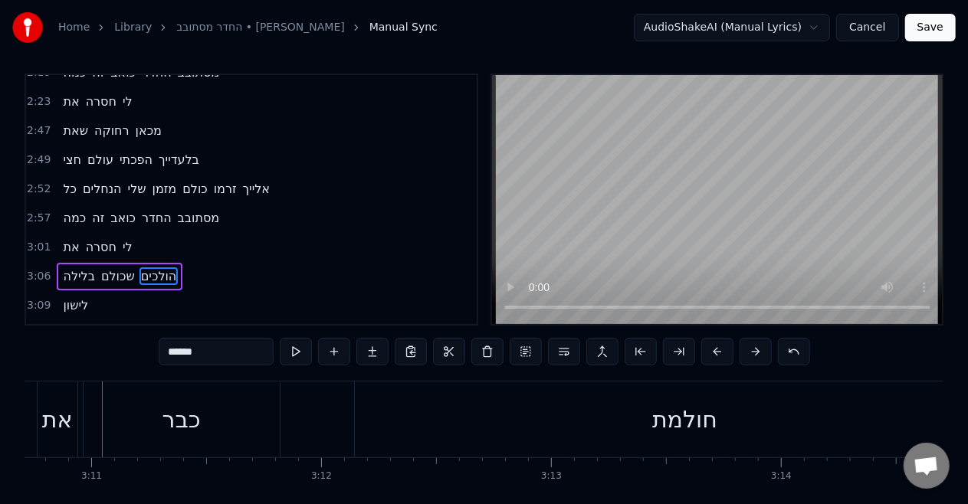
scroll to position [0, 43845]
click at [74, 267] on span "בלילה" at bounding box center [78, 276] width 34 height 18
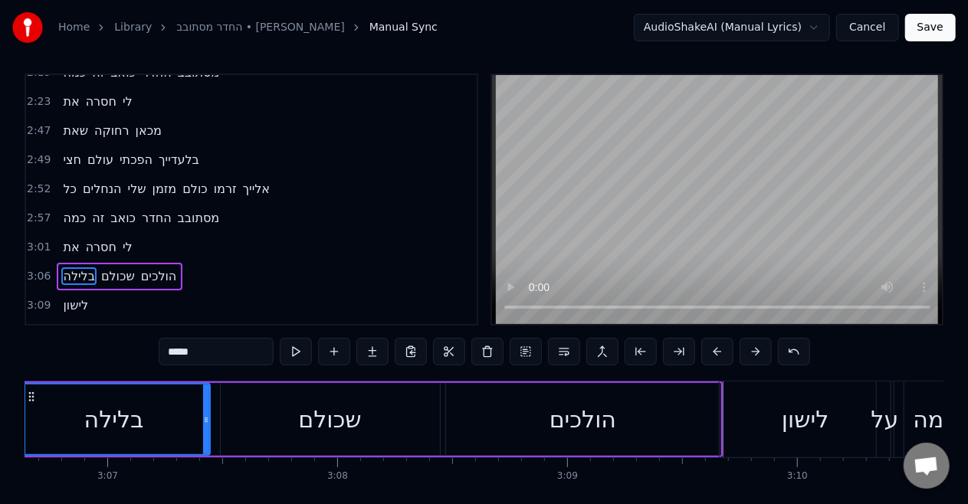
scroll to position [0, 42823]
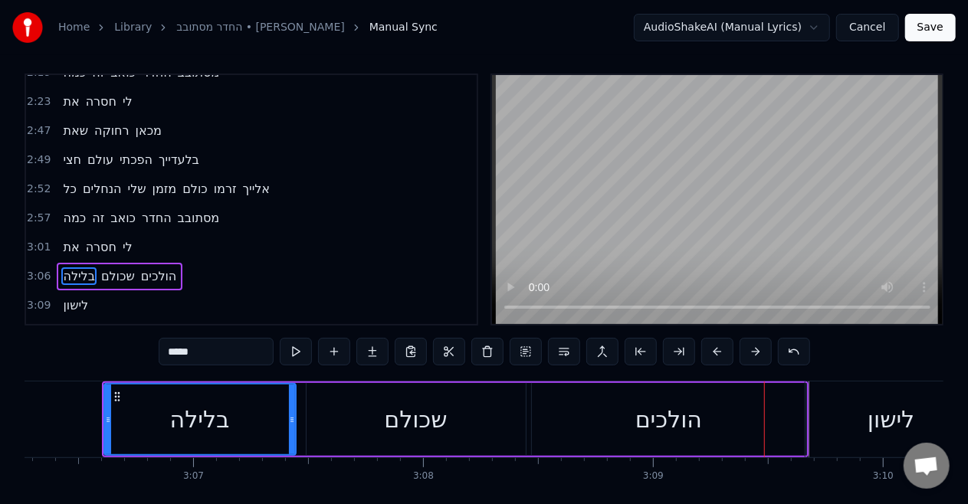
click at [621, 385] on div "הולכים" at bounding box center [669, 419] width 274 height 73
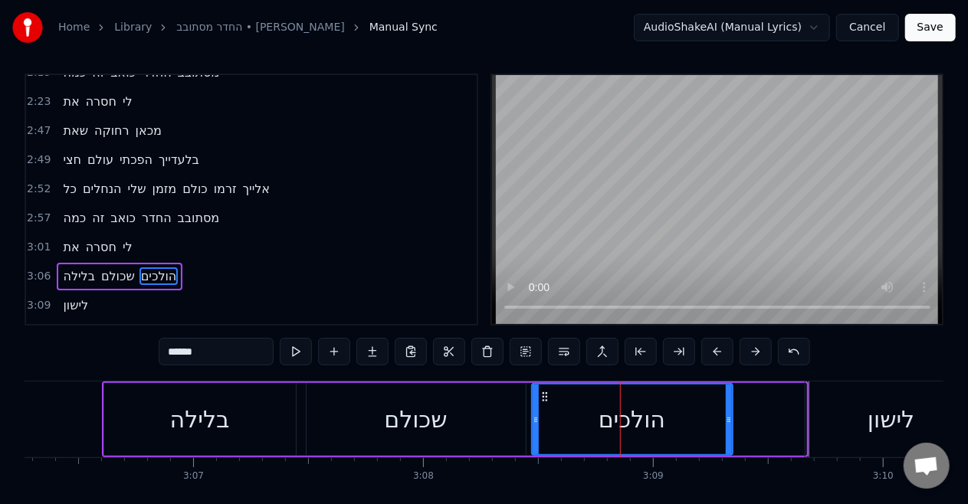
drag, startPoint x: 800, startPoint y: 421, endPoint x: 726, endPoint y: 417, distance: 73.7
click at [726, 417] on icon at bounding box center [729, 420] width 6 height 12
click at [831, 427] on div "לישון" at bounding box center [890, 420] width 171 height 76
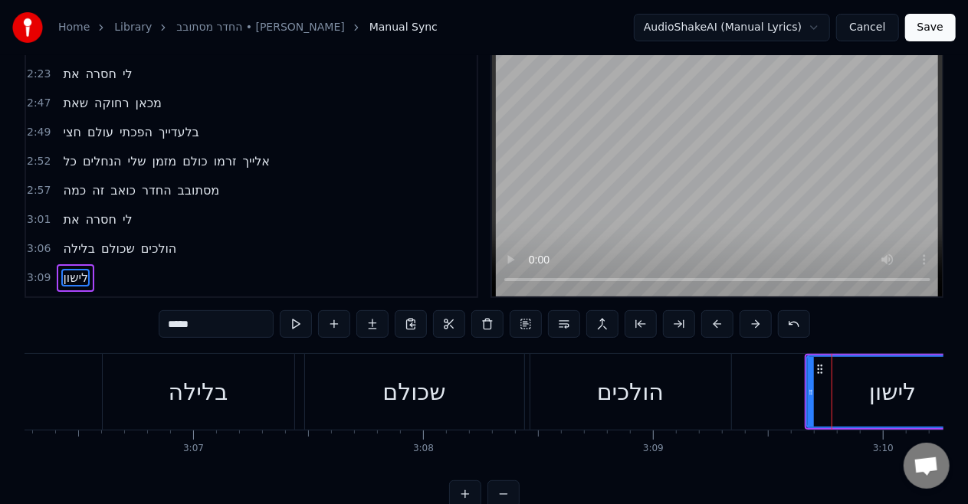
scroll to position [35, 0]
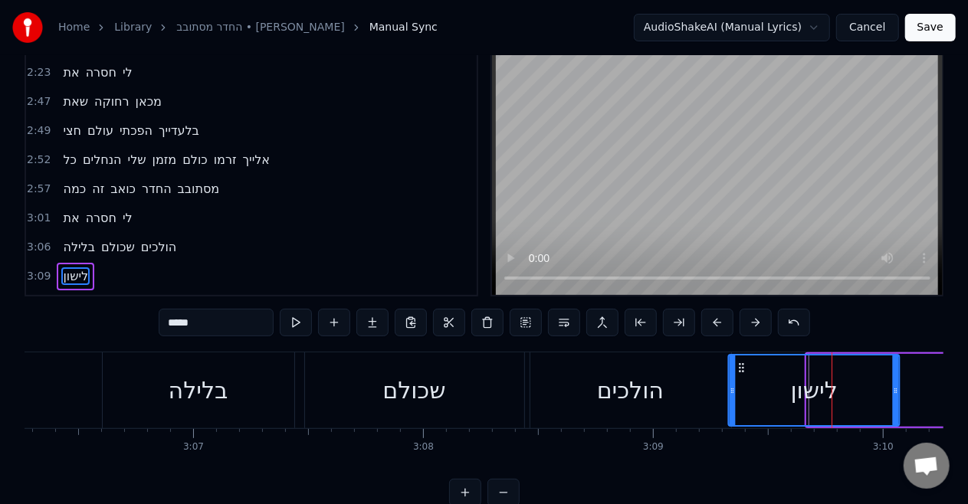
drag, startPoint x: 820, startPoint y: 365, endPoint x: 742, endPoint y: 365, distance: 78.2
click at [742, 365] on icon at bounding box center [742, 368] width 12 height 12
click at [667, 366] on div "הולכים" at bounding box center [630, 391] width 201 height 76
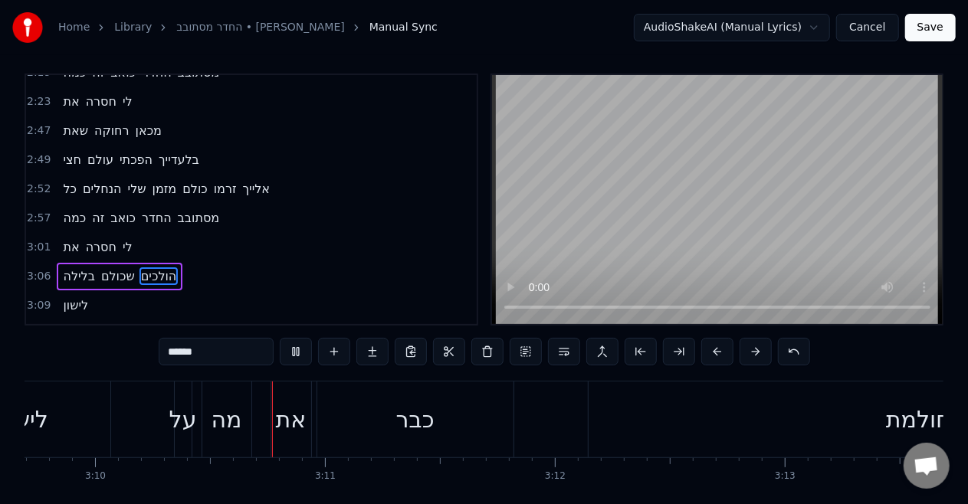
scroll to position [0, 43627]
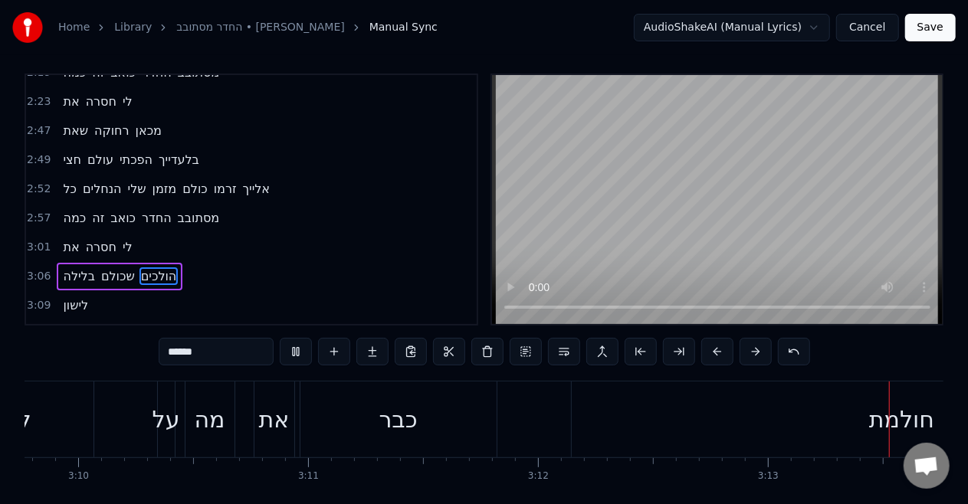
click at [61, 238] on span "את" at bounding box center [70, 247] width 19 height 18
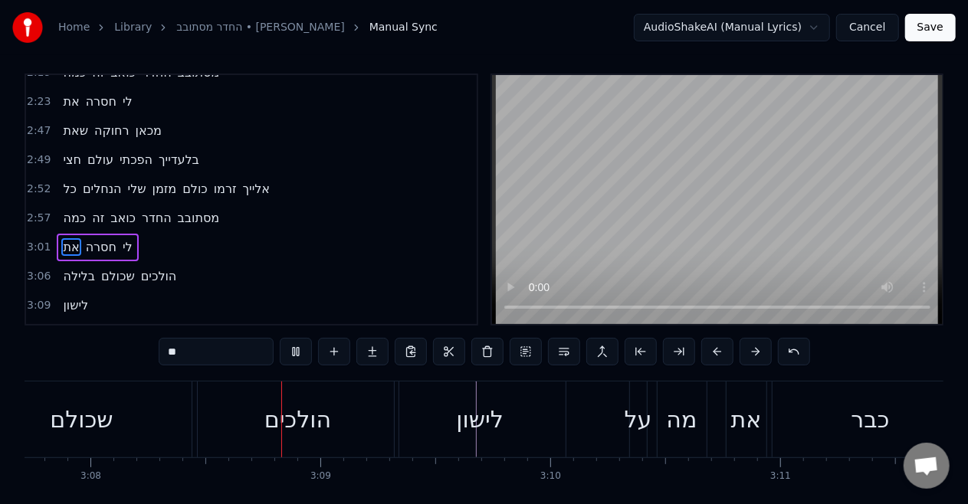
scroll to position [0, 43163]
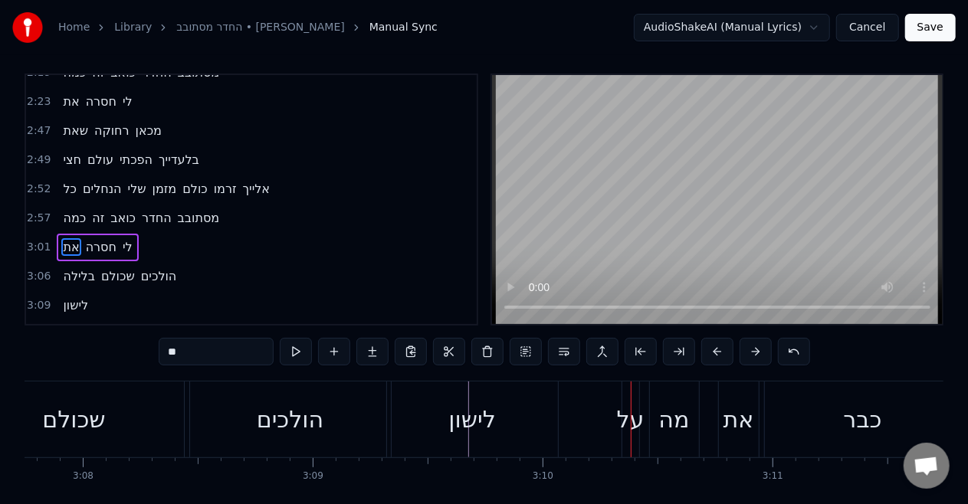
click at [323, 427] on div "הולכים" at bounding box center [290, 420] width 201 height 76
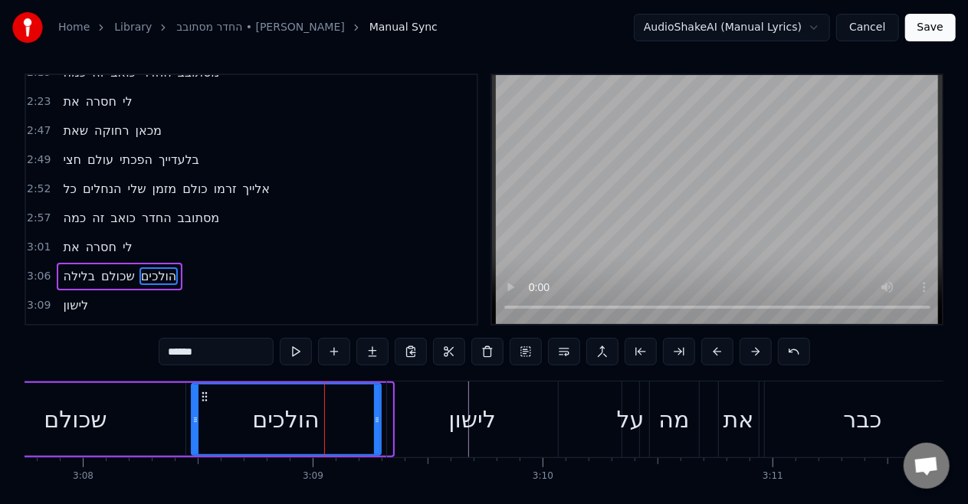
drag, startPoint x: 384, startPoint y: 416, endPoint x: 372, endPoint y: 415, distance: 11.6
click at [372, 415] on div "הולכים" at bounding box center [286, 420] width 188 height 70
click at [403, 408] on div "לישון" at bounding box center [472, 420] width 171 height 76
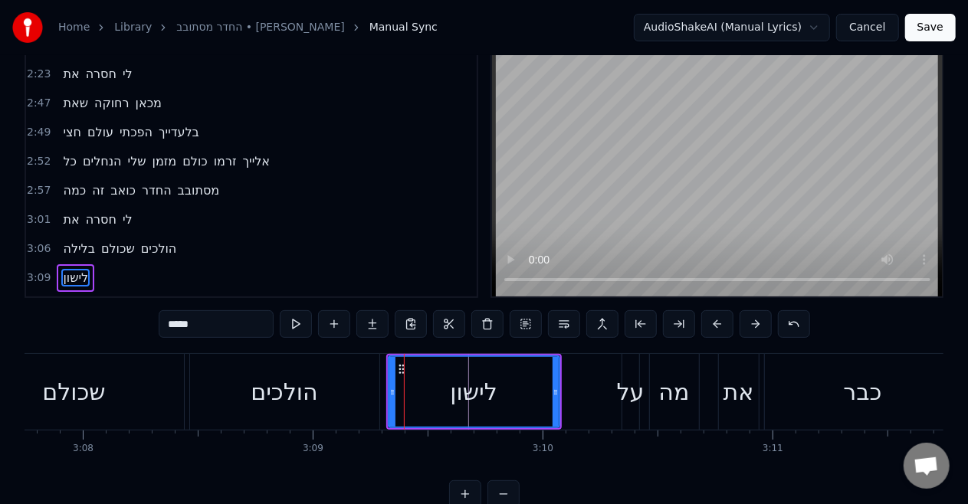
scroll to position [35, 0]
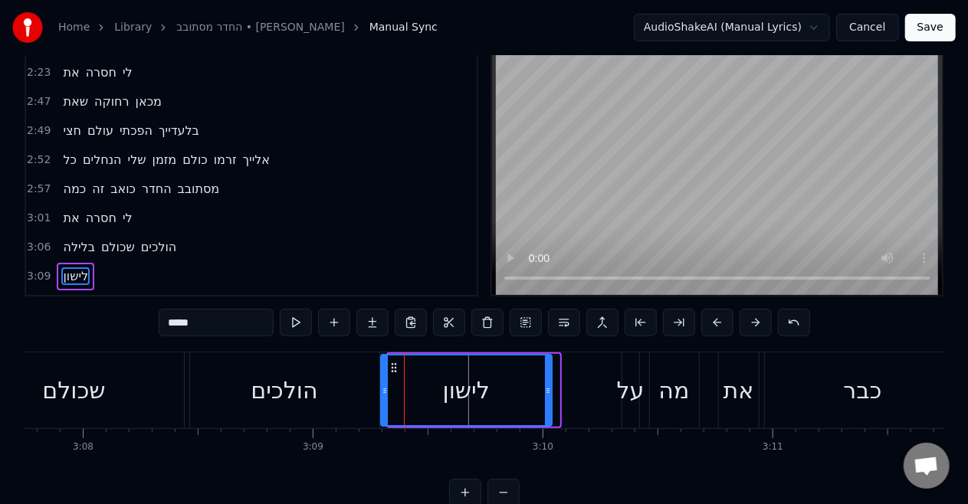
drag, startPoint x: 400, startPoint y: 368, endPoint x: 391, endPoint y: 361, distance: 11.5
click at [391, 362] on icon at bounding box center [394, 368] width 12 height 12
drag, startPoint x: 543, startPoint y: 388, endPoint x: 532, endPoint y: 386, distance: 10.8
click at [533, 386] on icon at bounding box center [536, 391] width 6 height 12
click at [308, 393] on div "הולכים" at bounding box center [284, 390] width 67 height 34
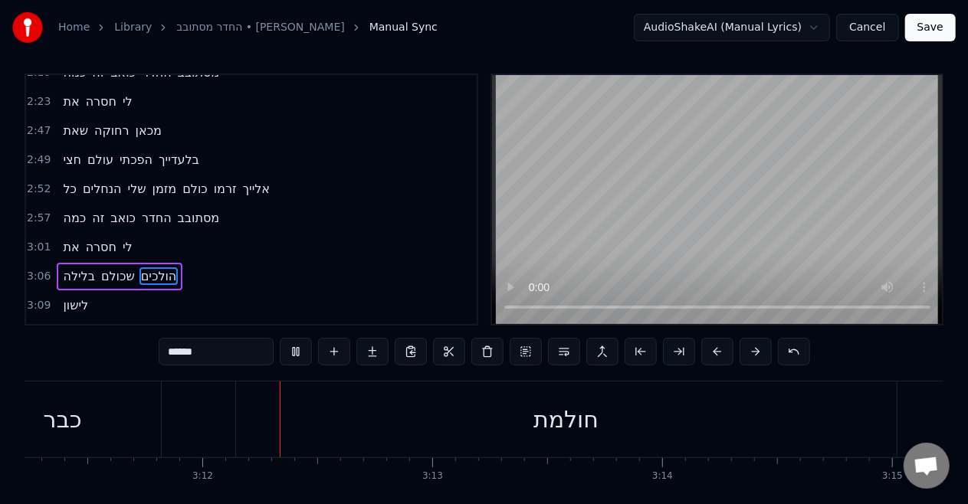
scroll to position [0, 43973]
click at [74, 267] on span "בלילה" at bounding box center [78, 276] width 34 height 18
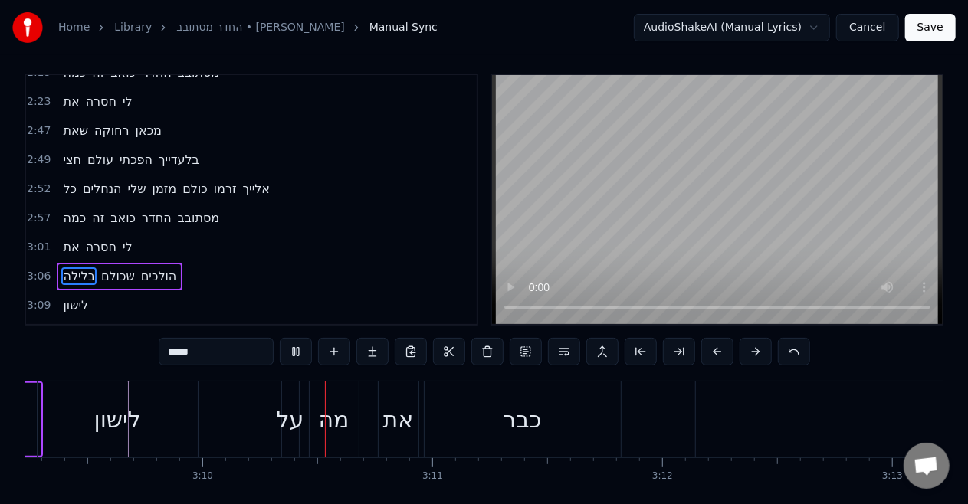
scroll to position [0, 43606]
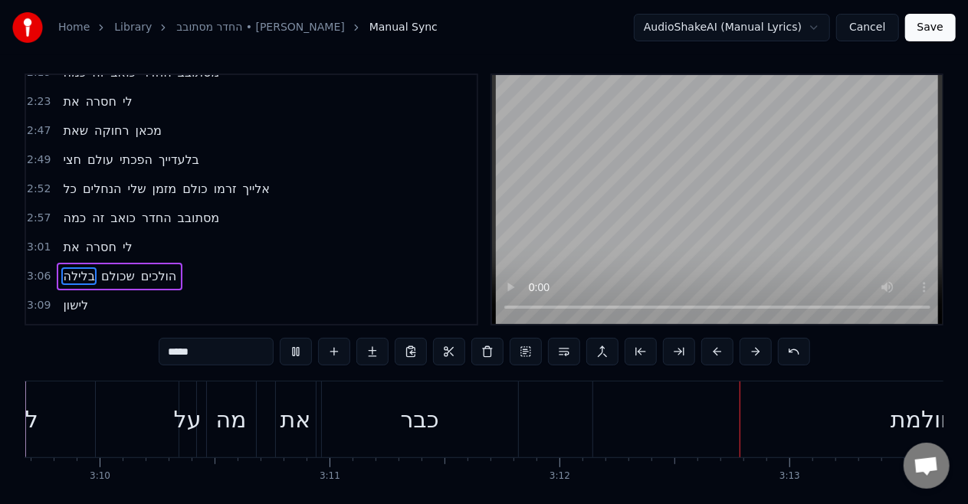
click at [147, 267] on span "הולכים" at bounding box center [158, 276] width 39 height 18
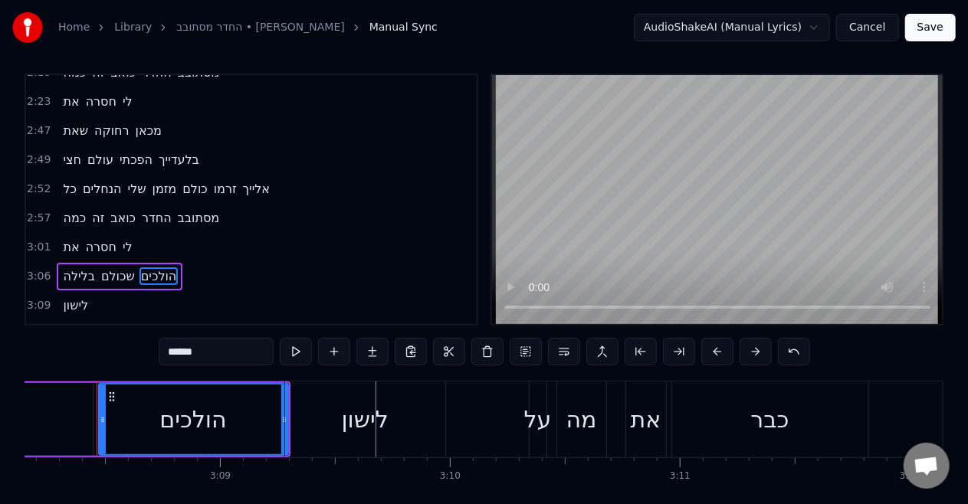
scroll to position [0, 43250]
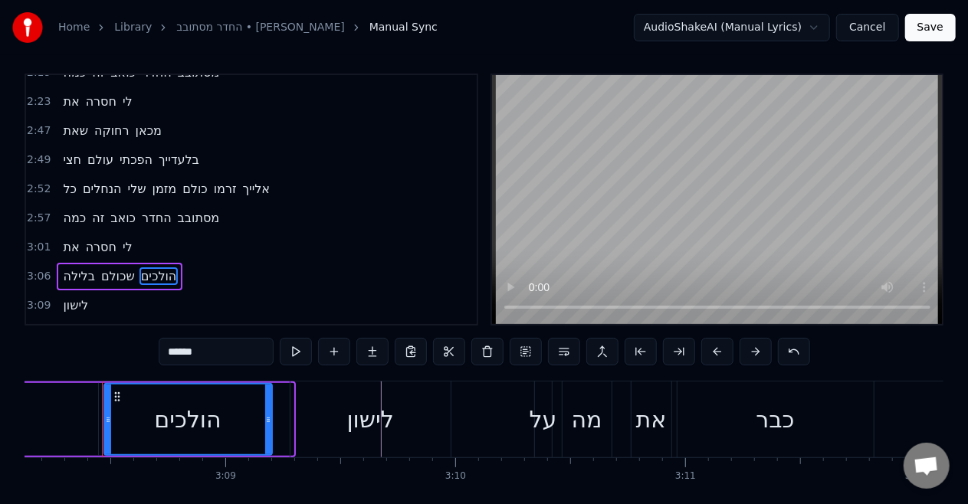
drag, startPoint x: 288, startPoint y: 419, endPoint x: 264, endPoint y: 415, distance: 24.2
click at [265, 415] on icon at bounding box center [268, 420] width 6 height 12
click at [116, 267] on span "שכולם" at bounding box center [118, 276] width 37 height 18
type input "*****"
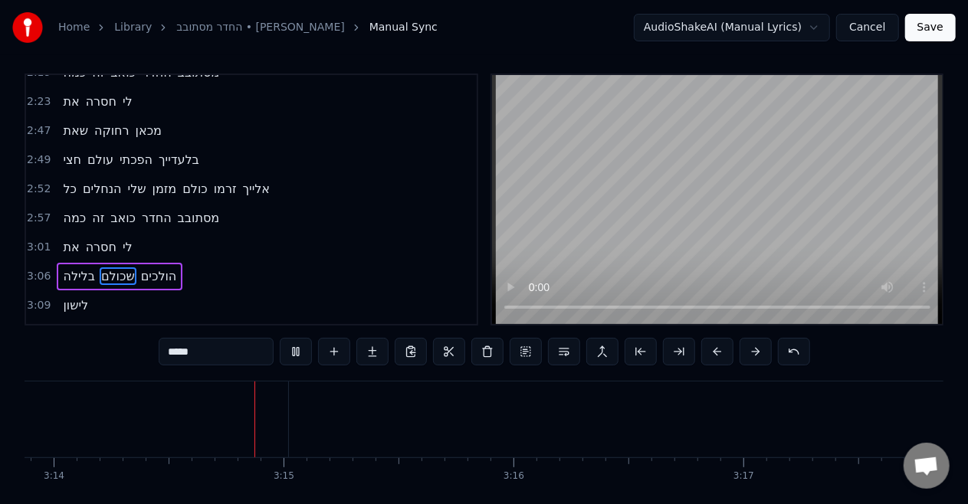
scroll to position [0, 44596]
click at [943, 30] on button "Save" at bounding box center [930, 28] width 51 height 28
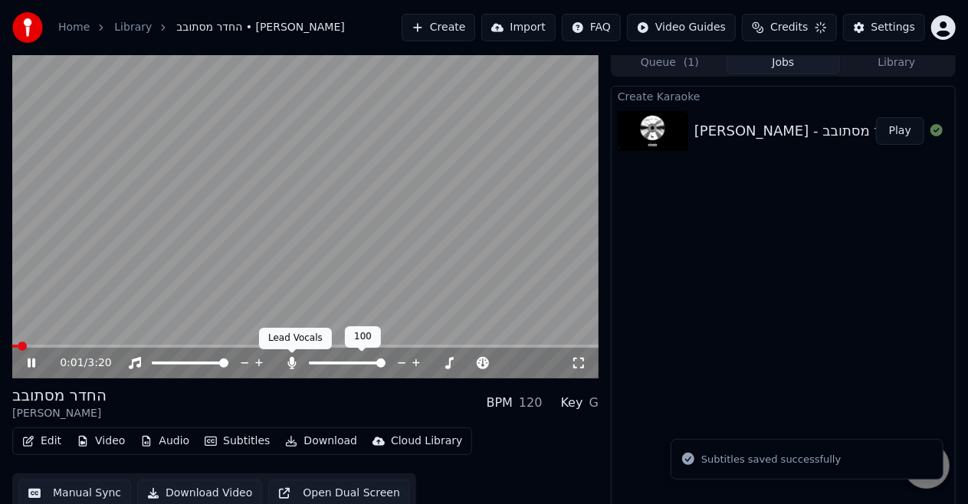
click at [293, 363] on icon at bounding box center [292, 363] width 8 height 12
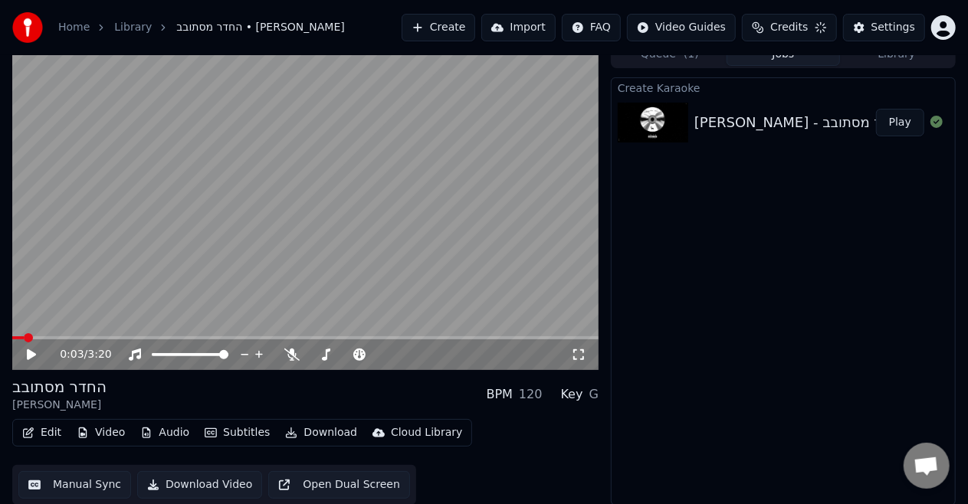
scroll to position [16, 0]
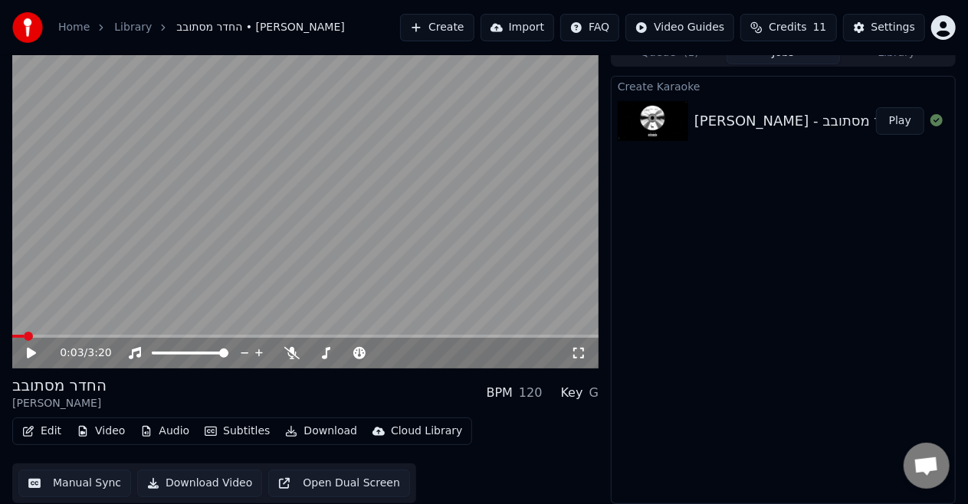
click at [297, 431] on button "Download" at bounding box center [321, 431] width 84 height 21
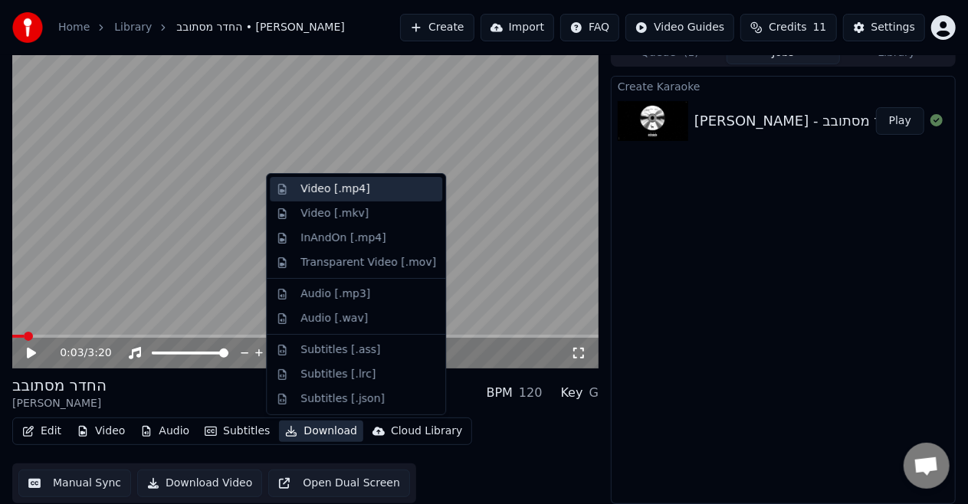
click at [359, 189] on div "Video [.mp4]" at bounding box center [334, 189] width 69 height 15
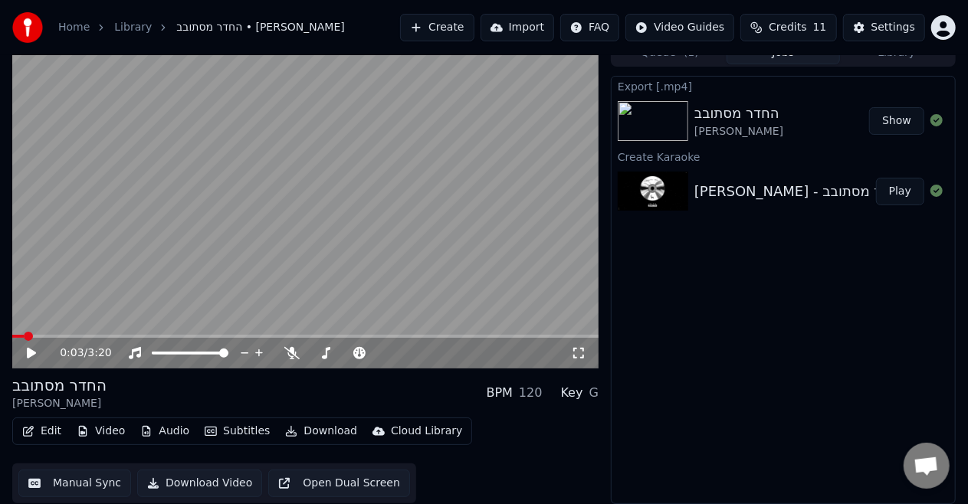
click at [904, 113] on button "Show" at bounding box center [896, 121] width 55 height 28
click at [292, 356] on icon at bounding box center [291, 353] width 15 height 12
click at [263, 339] on div "0:06 / 3:20" at bounding box center [305, 204] width 586 height 330
click at [262, 334] on video at bounding box center [305, 204] width 586 height 330
click at [263, 336] on span at bounding box center [305, 336] width 586 height 3
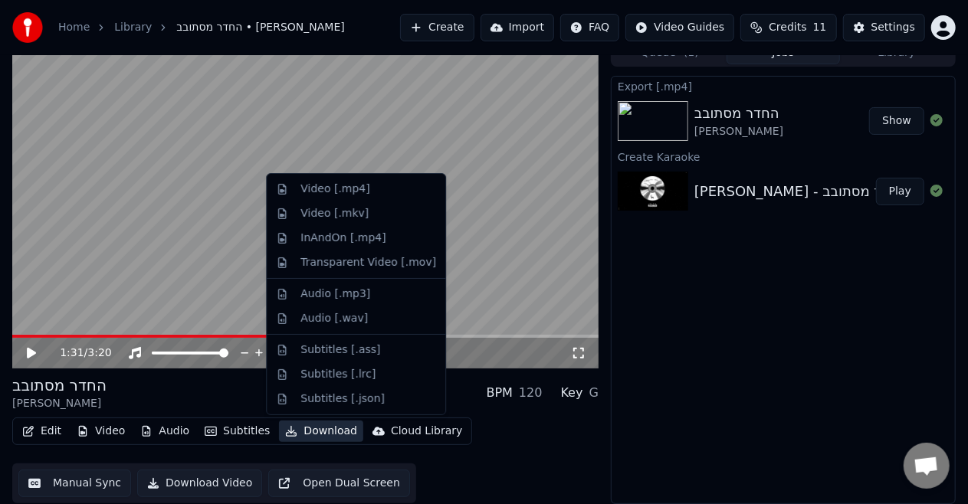
click at [313, 429] on button "Download" at bounding box center [321, 431] width 84 height 21
click at [342, 192] on div "Video [.mp4]" at bounding box center [334, 189] width 69 height 15
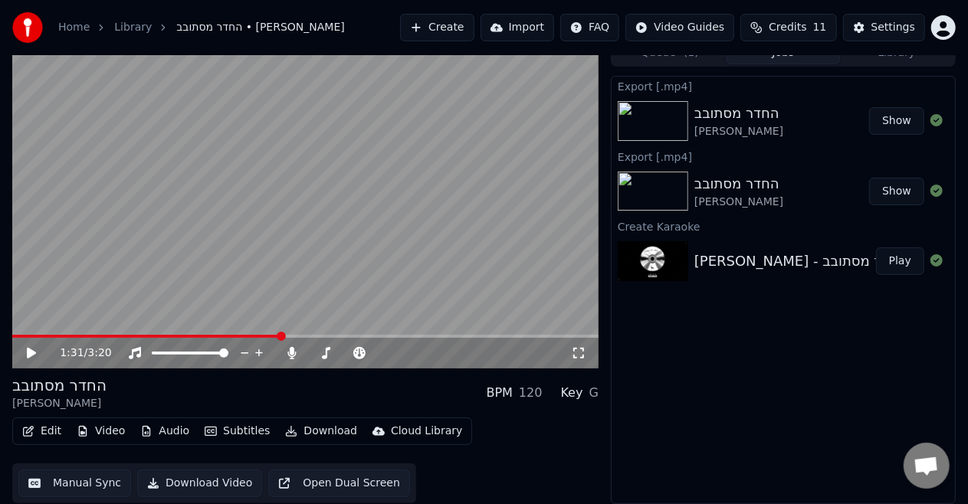
click at [904, 127] on button "Show" at bounding box center [896, 121] width 55 height 28
